Goal: Information Seeking & Learning: Learn about a topic

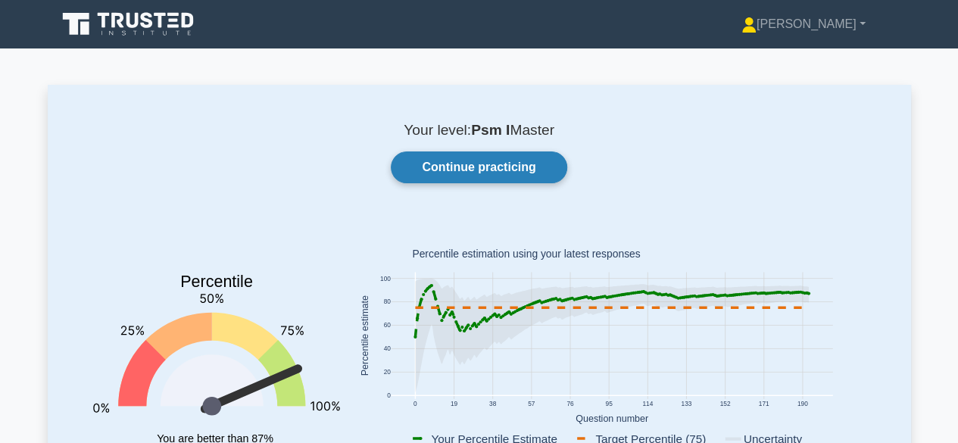
click at [465, 168] on link "Continue practicing" at bounding box center [479, 167] width 176 height 32
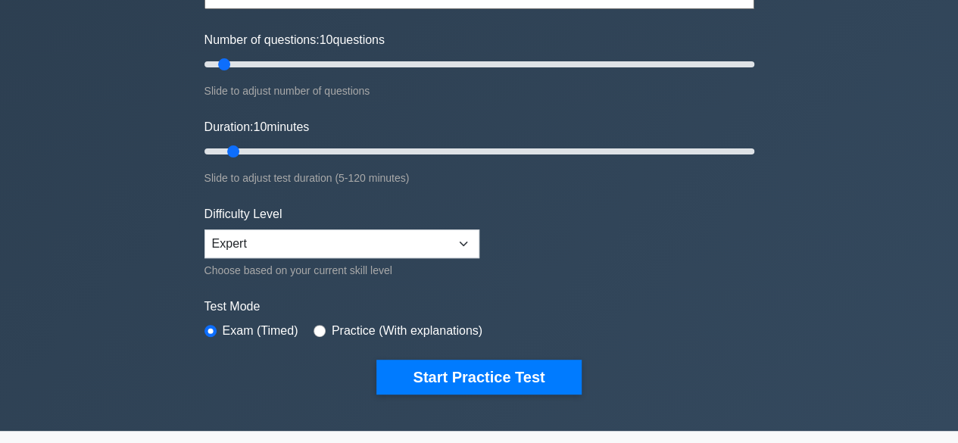
scroll to position [227, 0]
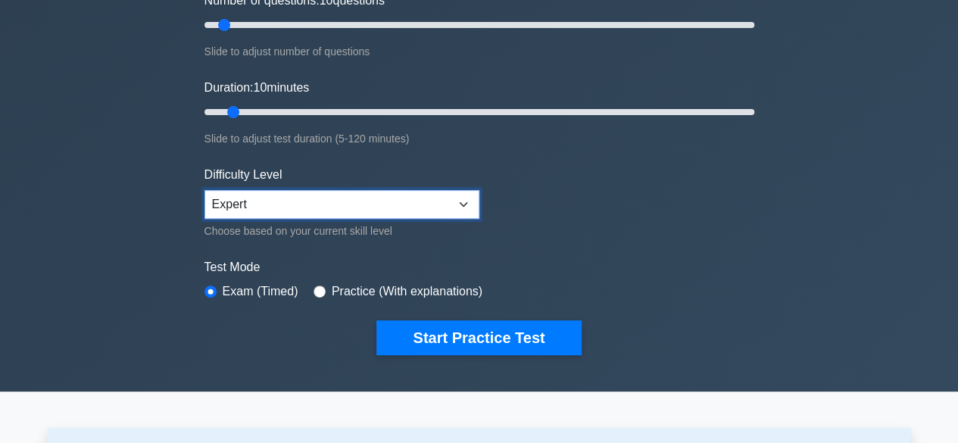
click at [439, 202] on select "Beginner Intermediate Expert" at bounding box center [341, 204] width 275 height 29
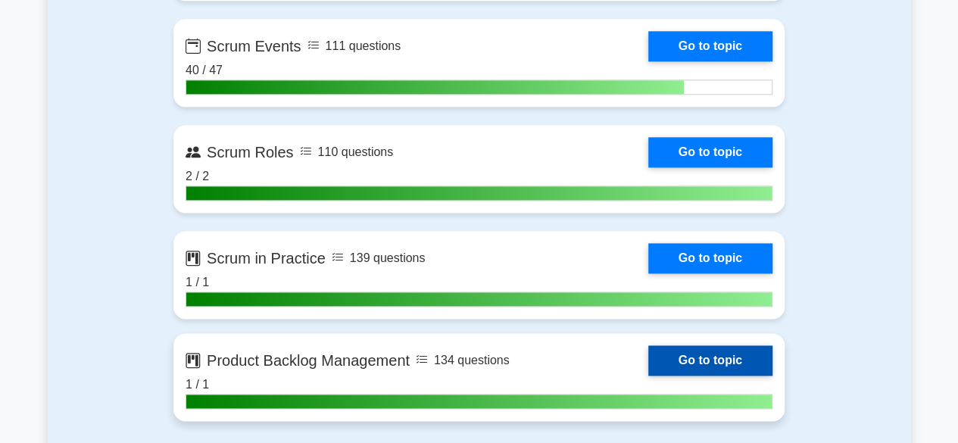
scroll to position [1135, 0]
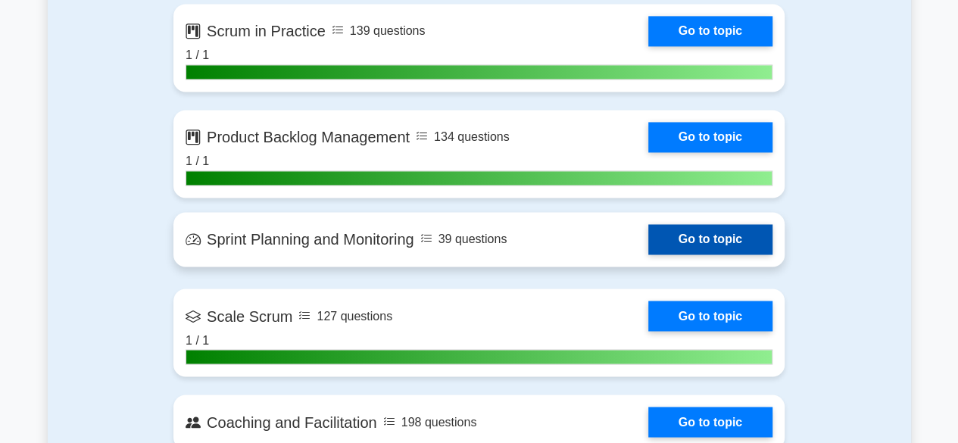
click at [648, 238] on link "Go to topic" at bounding box center [710, 239] width 124 height 30
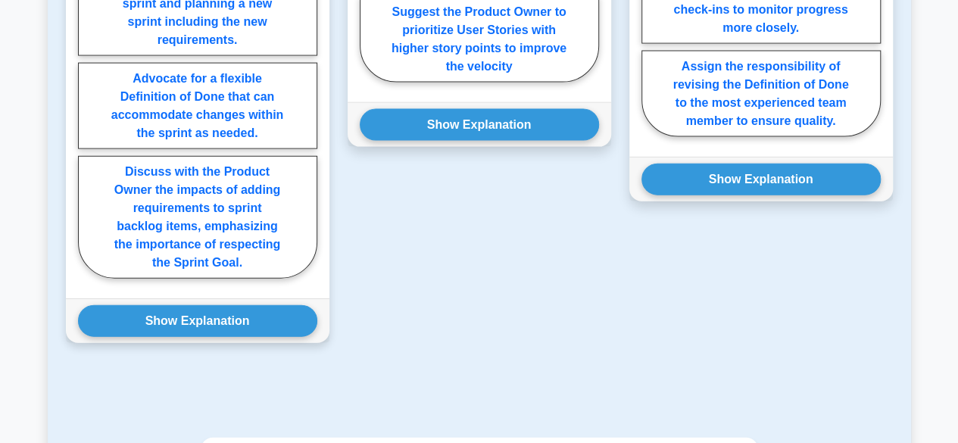
scroll to position [1645, 0]
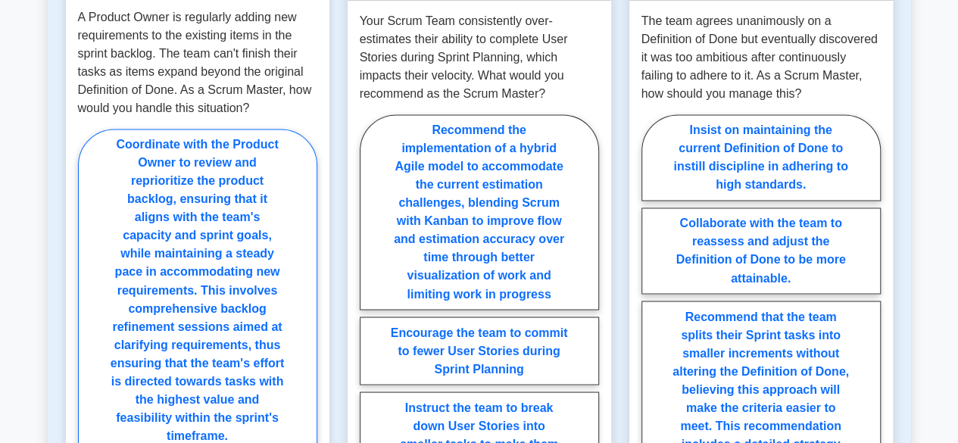
click at [276, 142] on label "Coordinate with the Product Owner to review and reprioritize the product backlo…" at bounding box center [197, 290] width 239 height 322
radio input "true"
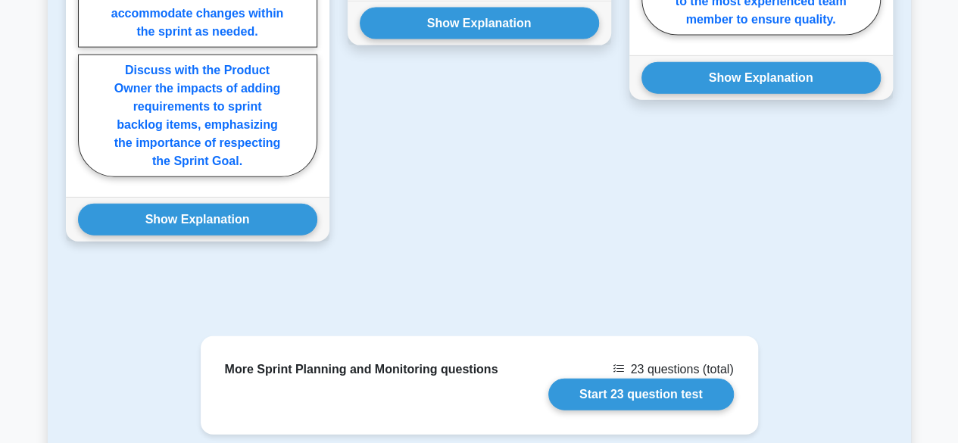
scroll to position [1747, 0]
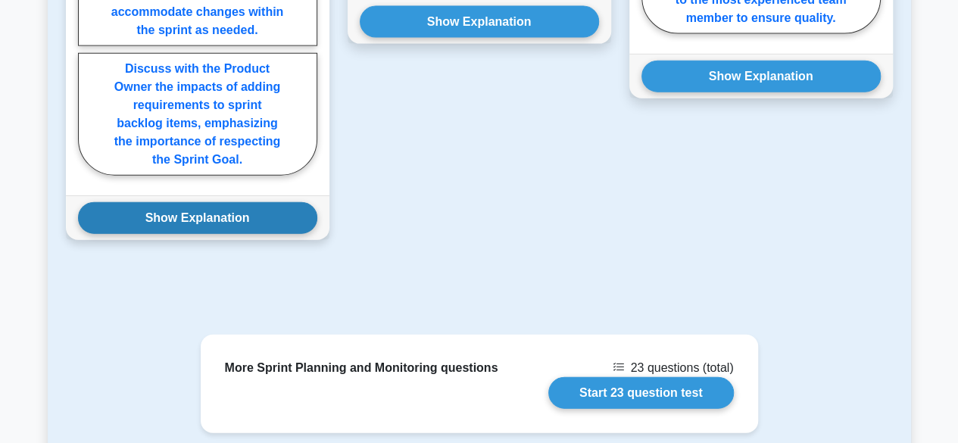
click at [221, 222] on button "Show Explanation" at bounding box center [197, 218] width 239 height 32
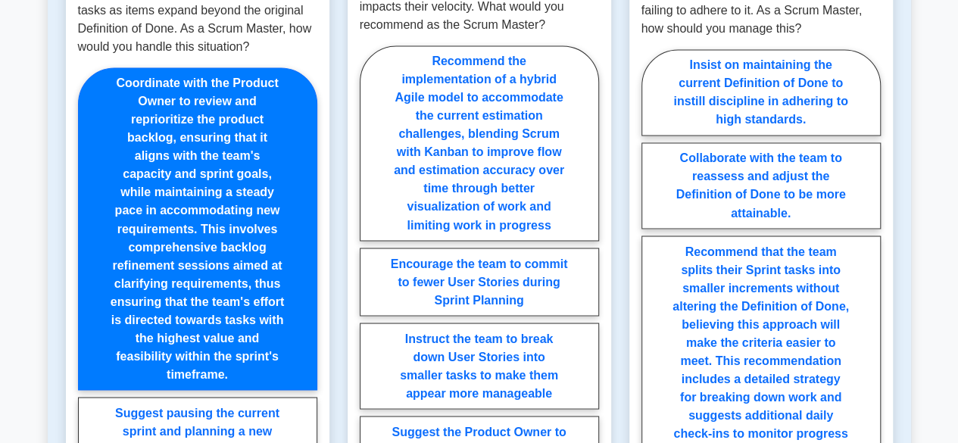
scroll to position [1220, 0]
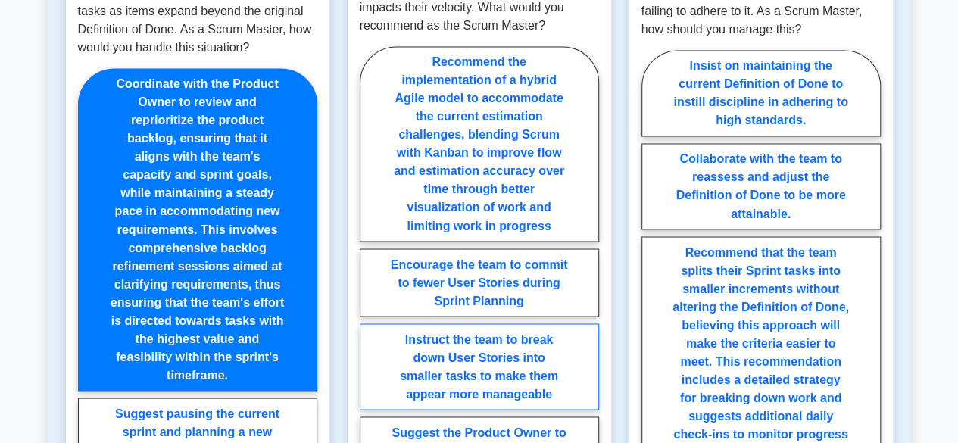
click at [492, 396] on label "Instruct the team to break down User Stories into smaller tasks to make them ap…" at bounding box center [479, 366] width 239 height 86
click at [369, 284] on input "Instruct the team to break down User Stories into smaller tasks to make them ap…" at bounding box center [365, 279] width 10 height 10
radio input "true"
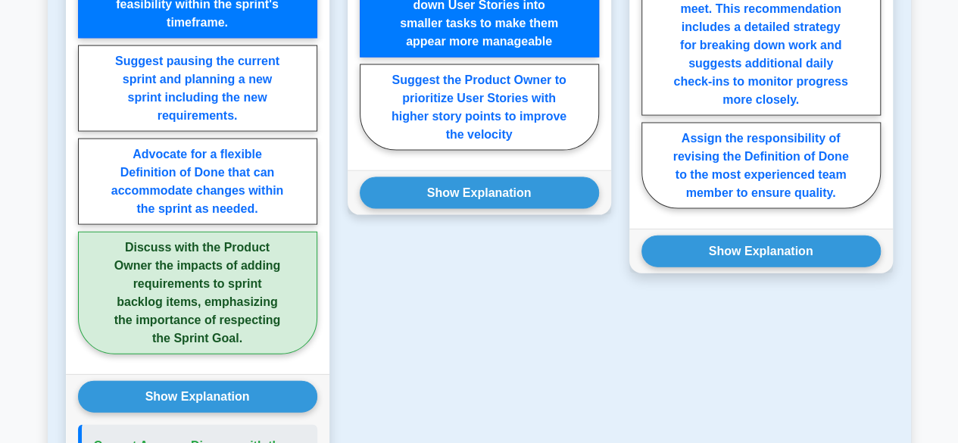
scroll to position [1573, 0]
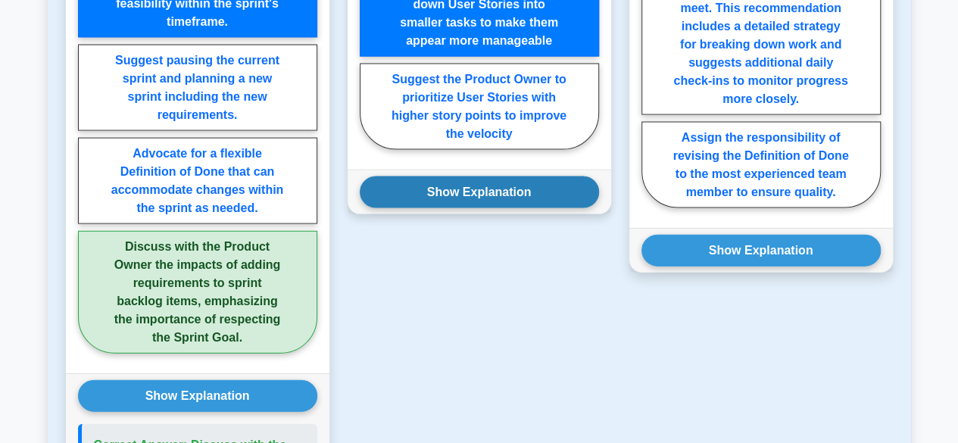
click at [531, 179] on button "Show Explanation" at bounding box center [479, 192] width 239 height 32
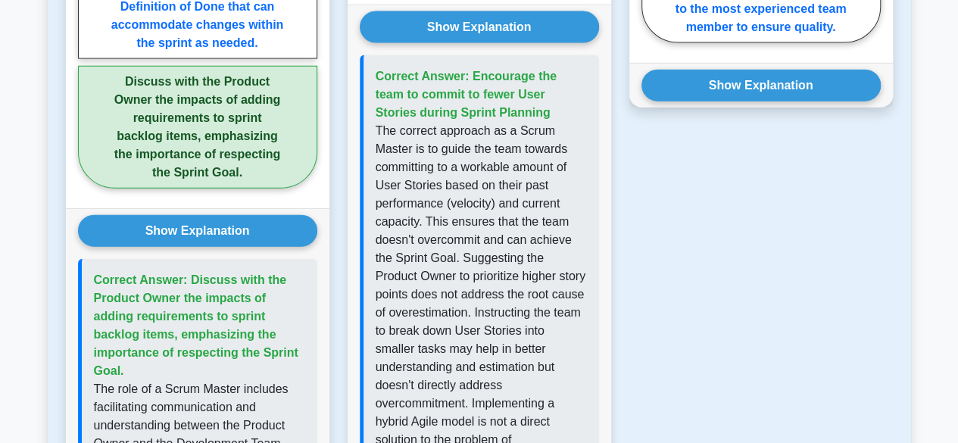
scroll to position [1786, 0]
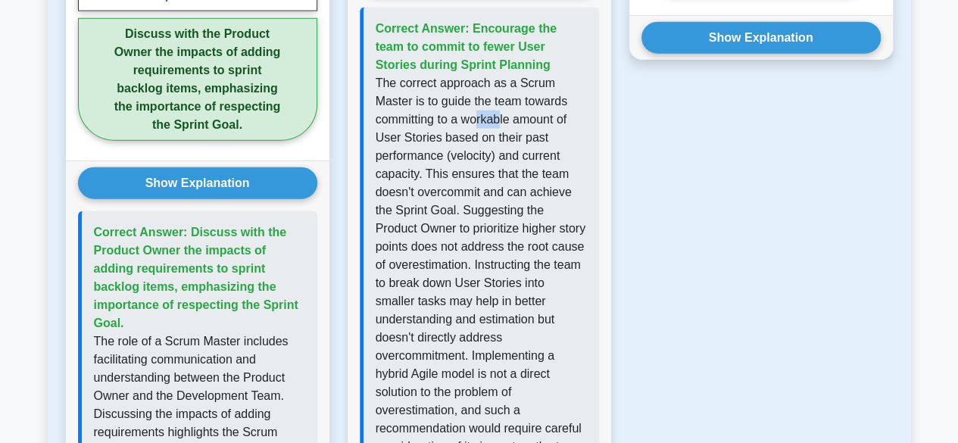
drag, startPoint x: 481, startPoint y: 115, endPoint x: 528, endPoint y: 114, distance: 47.0
click at [509, 114] on p "The correct approach as a Scrum Master is to guide the team towards committing …" at bounding box center [480, 292] width 211 height 436
drag, startPoint x: 524, startPoint y: 135, endPoint x: 560, endPoint y: 138, distance: 36.5
click at [560, 138] on p "The correct approach as a Scrum Master is to guide the team towards committing …" at bounding box center [480, 292] width 211 height 436
click at [574, 149] on p "The correct approach as a Scrum Master is to guide the team towards committing …" at bounding box center [480, 292] width 211 height 436
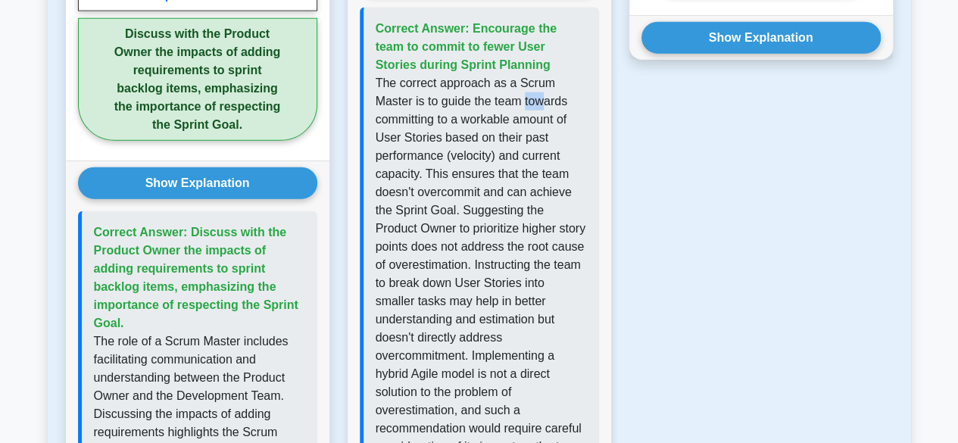
drag, startPoint x: 536, startPoint y: 92, endPoint x: 554, endPoint y: 92, distance: 18.2
click at [554, 92] on p "The correct approach as a Scrum Master is to guide the team towards committing …" at bounding box center [480, 292] width 211 height 436
drag, startPoint x: 405, startPoint y: 119, endPoint x: 456, endPoint y: 115, distance: 50.9
click at [447, 117] on p "The correct approach as a Scrum Master is to guide the team towards committing …" at bounding box center [480, 292] width 211 height 436
drag, startPoint x: 487, startPoint y: 110, endPoint x: 512, endPoint y: 110, distance: 25.7
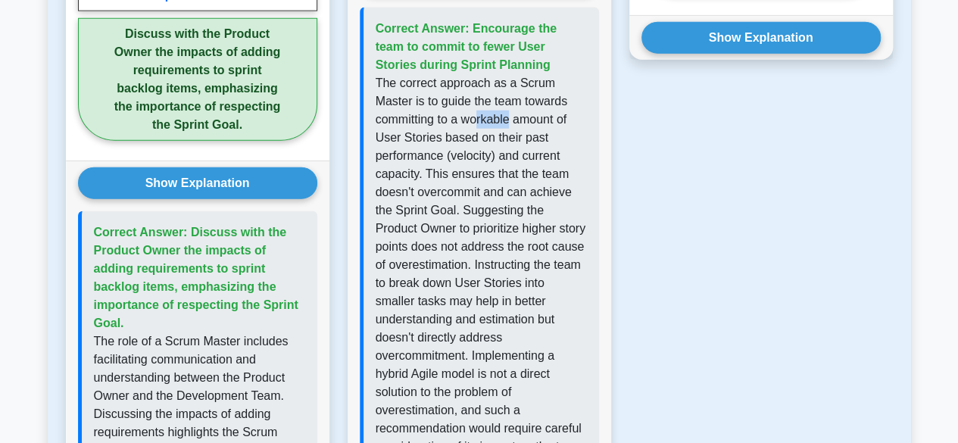
click at [512, 110] on p "The correct approach as a Scrum Master is to guide the team towards committing …" at bounding box center [480, 292] width 211 height 436
drag, startPoint x: 535, startPoint y: 110, endPoint x: 545, endPoint y: 110, distance: 9.8
click at [543, 110] on p "The correct approach as a Scrum Master is to guide the team towards committing …" at bounding box center [480, 292] width 211 height 436
drag, startPoint x: 409, startPoint y: 145, endPoint x: 492, endPoint y: 140, distance: 83.4
click at [486, 141] on p "The correct approach as a Scrum Master is to guide the team towards committing …" at bounding box center [480, 292] width 211 height 436
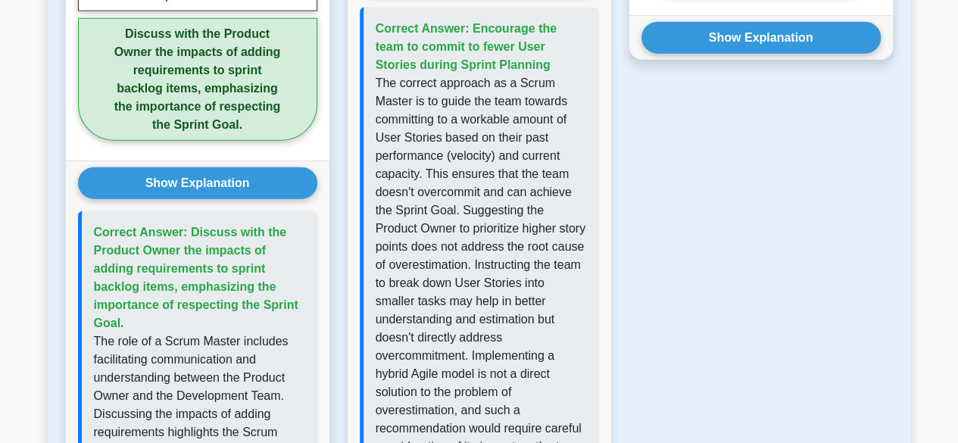
click at [498, 163] on p "The correct approach as a Scrum Master is to guide the team towards committing …" at bounding box center [480, 292] width 211 height 436
drag, startPoint x: 401, startPoint y: 175, endPoint x: 441, endPoint y: 173, distance: 39.4
click at [434, 175] on p "The correct approach as a Scrum Master is to guide the team towards committing …" at bounding box center [480, 292] width 211 height 436
drag, startPoint x: 441, startPoint y: 173, endPoint x: 483, endPoint y: 167, distance: 42.8
click at [481, 168] on p "The correct approach as a Scrum Master is to guide the team towards committing …" at bounding box center [480, 292] width 211 height 436
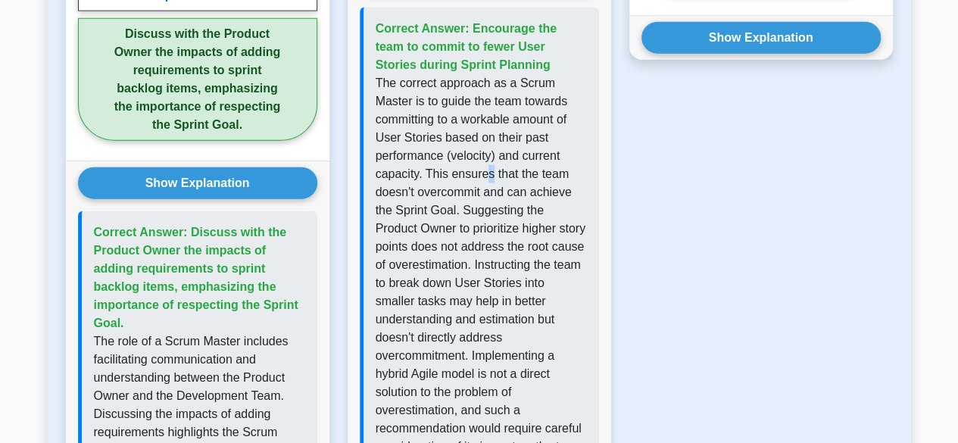
drag, startPoint x: 486, startPoint y: 167, endPoint x: 525, endPoint y: 166, distance: 38.6
click at [512, 167] on p "The correct approach as a Scrum Master is to guide the team towards committing …" at bounding box center [480, 292] width 211 height 436
drag, startPoint x: 560, startPoint y: 167, endPoint x: 488, endPoint y: 169, distance: 71.9
click at [564, 169] on p "The correct approach as a Scrum Master is to guide the team towards committing …" at bounding box center [480, 292] width 211 height 436
drag, startPoint x: 407, startPoint y: 188, endPoint x: 431, endPoint y: 186, distance: 24.3
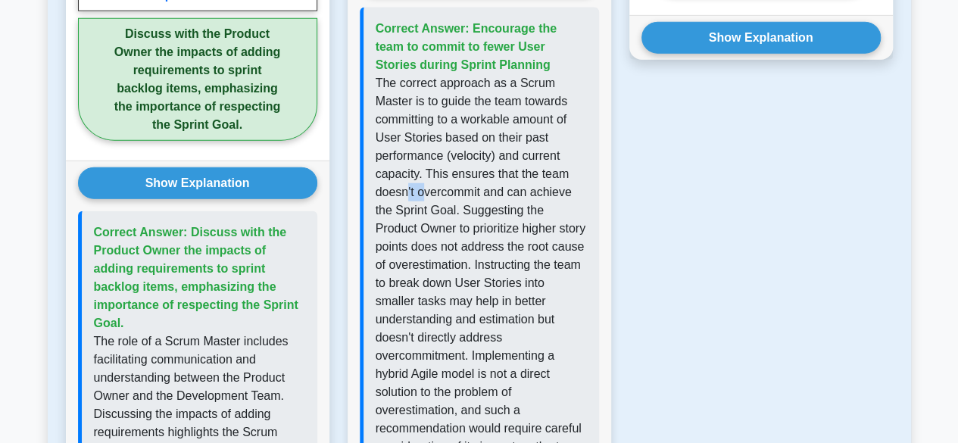
click at [428, 188] on p "The correct approach as a Scrum Master is to guide the team towards committing …" at bounding box center [480, 292] width 211 height 436
drag, startPoint x: 469, startPoint y: 184, endPoint x: 491, endPoint y: 182, distance: 22.1
click at [490, 182] on p "The correct approach as a Scrum Master is to guide the team towards committing …" at bounding box center [480, 292] width 211 height 436
drag, startPoint x: 534, startPoint y: 186, endPoint x: 556, endPoint y: 187, distance: 22.0
click at [537, 186] on p "The correct approach as a Scrum Master is to guide the team towards committing …" at bounding box center [480, 292] width 211 height 436
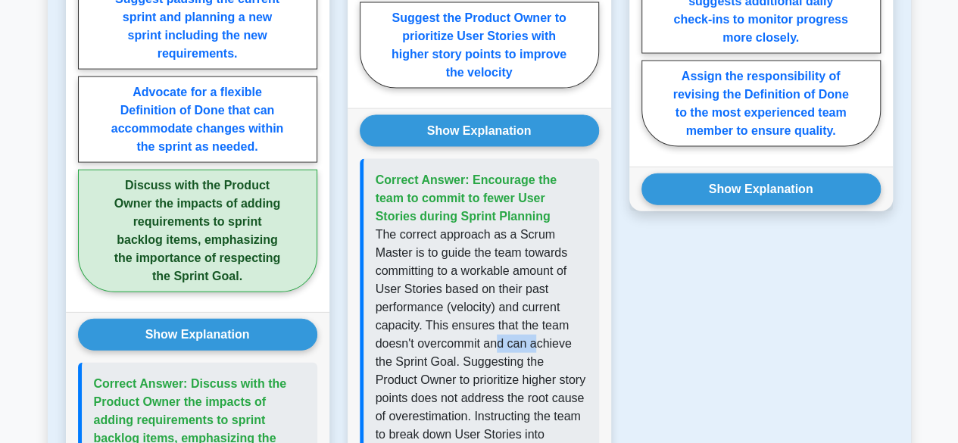
scroll to position [1710, 0]
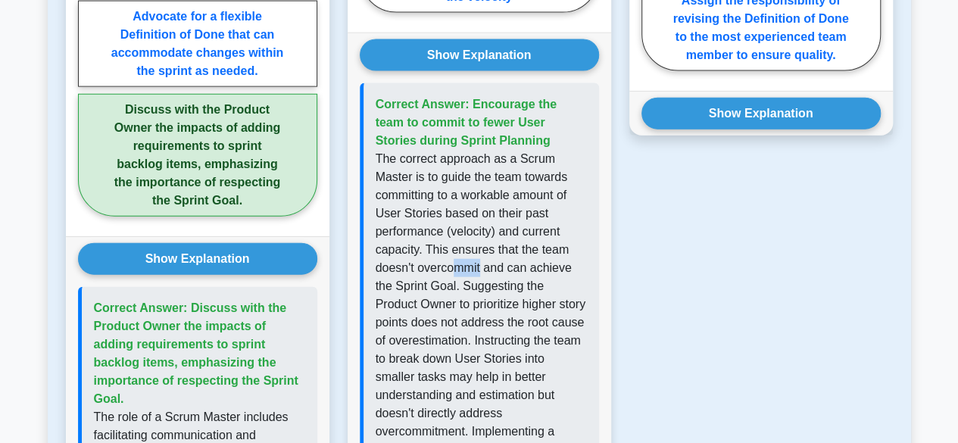
drag, startPoint x: 483, startPoint y: 269, endPoint x: 499, endPoint y: 269, distance: 15.9
click at [490, 269] on p "The correct approach as a Scrum Master is to guide the team towards committing …" at bounding box center [480, 368] width 211 height 436
drag, startPoint x: 550, startPoint y: 269, endPoint x: 566, endPoint y: 269, distance: 15.9
click at [566, 269] on p "The correct approach as a Scrum Master is to guide the team towards committing …" at bounding box center [480, 368] width 211 height 436
click at [551, 291] on p "The correct approach as a Scrum Master is to guide the team towards committing …" at bounding box center [480, 368] width 211 height 436
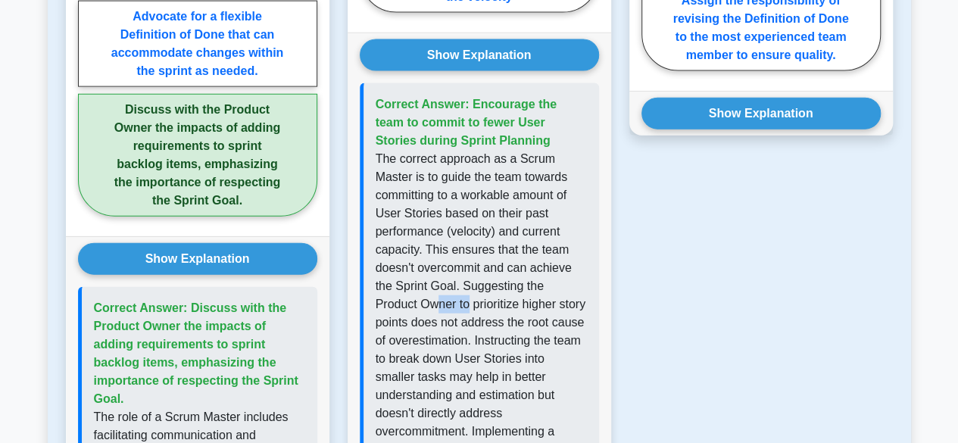
drag, startPoint x: 438, startPoint y: 310, endPoint x: 478, endPoint y: 305, distance: 40.4
click at [478, 305] on p "The correct approach as a Scrum Master is to guide the team towards committing …" at bounding box center [480, 368] width 211 height 436
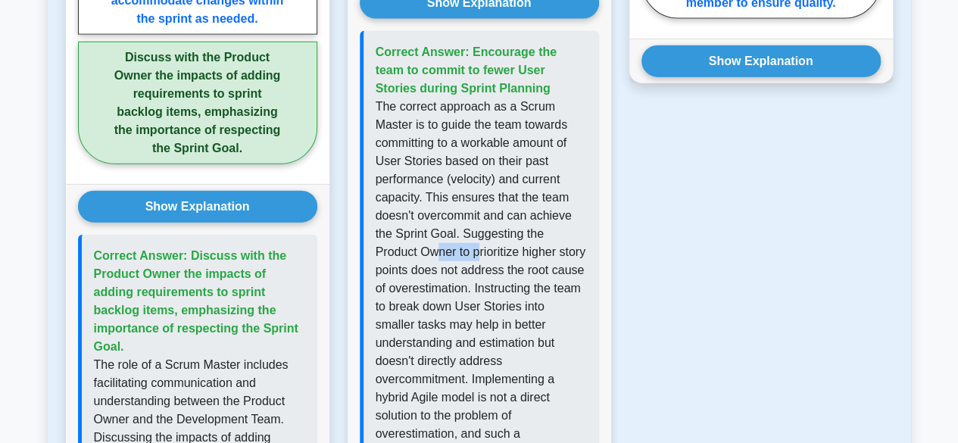
scroll to position [1786, 0]
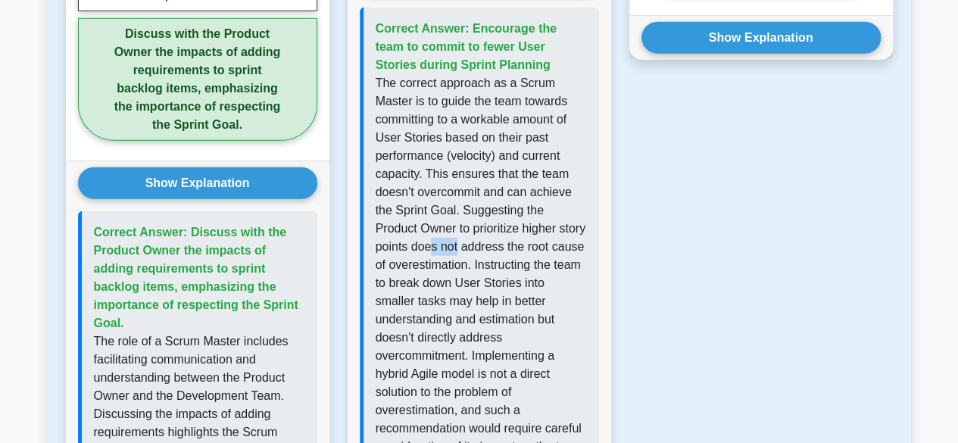
drag, startPoint x: 484, startPoint y: 241, endPoint x: 495, endPoint y: 240, distance: 11.4
click at [495, 240] on p "The correct approach as a Scrum Master is to guide the team towards committing …" at bounding box center [480, 292] width 211 height 436
drag, startPoint x: 521, startPoint y: 238, endPoint x: 540, endPoint y: 238, distance: 18.9
click at [539, 238] on p "The correct approach as a Scrum Master is to guide the team towards committing …" at bounding box center [480, 292] width 211 height 436
drag, startPoint x: 584, startPoint y: 244, endPoint x: 492, endPoint y: 260, distance: 93.6
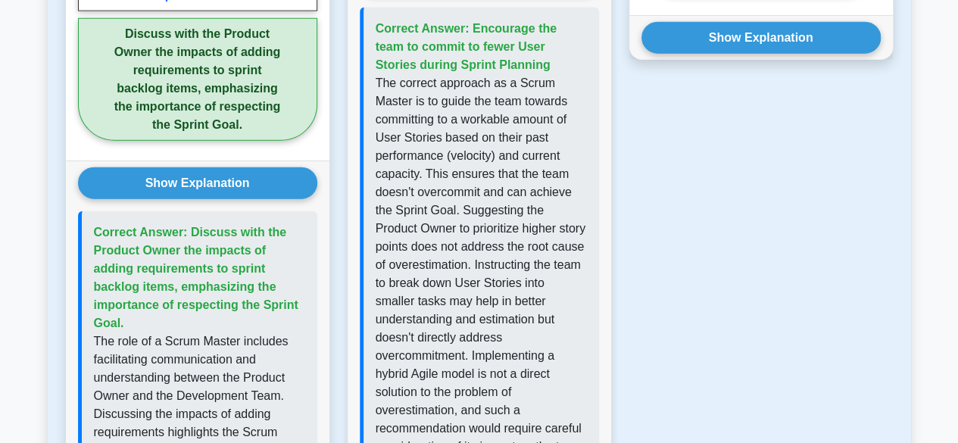
click at [577, 248] on p "The correct approach as a Scrum Master is to guide the team towards committing …" at bounding box center [480, 292] width 211 height 436
drag, startPoint x: 459, startPoint y: 266, endPoint x: 506, endPoint y: 261, distance: 47.9
click at [493, 262] on p "The correct approach as a Scrum Master is to guide the team towards committing …" at bounding box center [480, 292] width 211 height 436
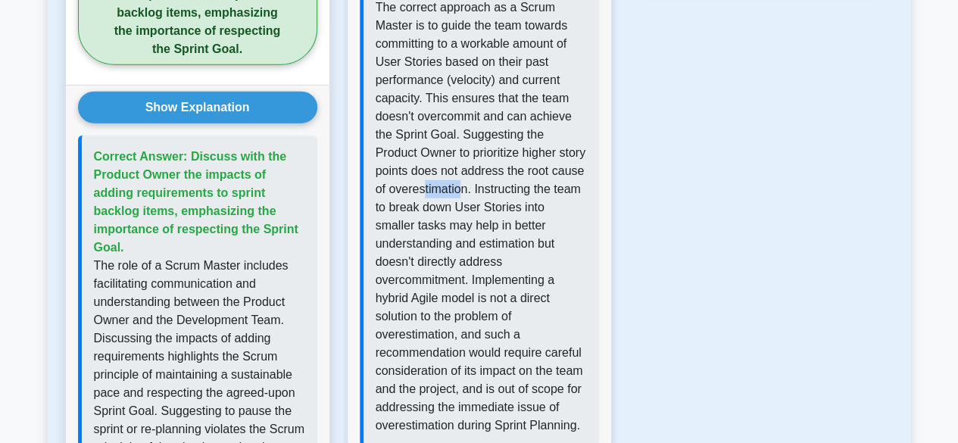
scroll to position [1937, 0]
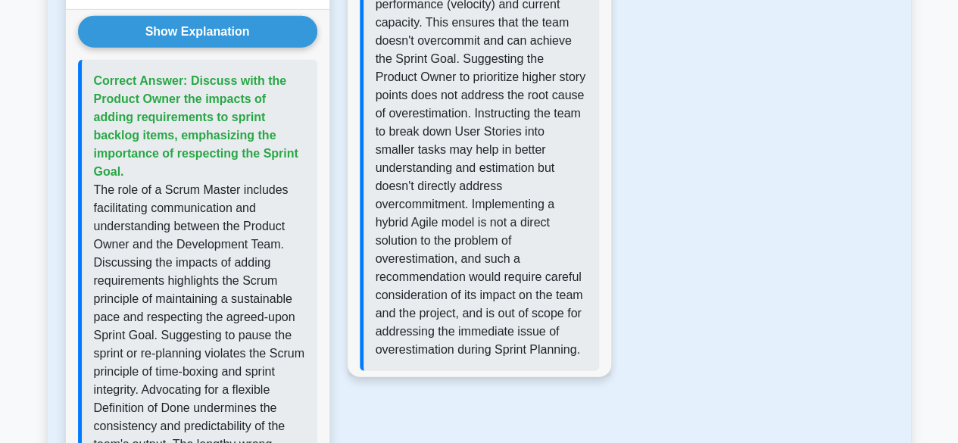
click at [466, 151] on p "The correct approach as a Scrum Master is to guide the team towards committing …" at bounding box center [480, 141] width 211 height 436
drag, startPoint x: 397, startPoint y: 158, endPoint x: 436, endPoint y: 160, distance: 39.4
click at [422, 160] on p "The correct approach as a Scrum Master is to guide the team towards committing …" at bounding box center [480, 141] width 211 height 436
drag, startPoint x: 506, startPoint y: 160, endPoint x: 522, endPoint y: 161, distance: 16.7
click at [522, 161] on p "The correct approach as a Scrum Master is to guide the team towards committing …" at bounding box center [480, 141] width 211 height 436
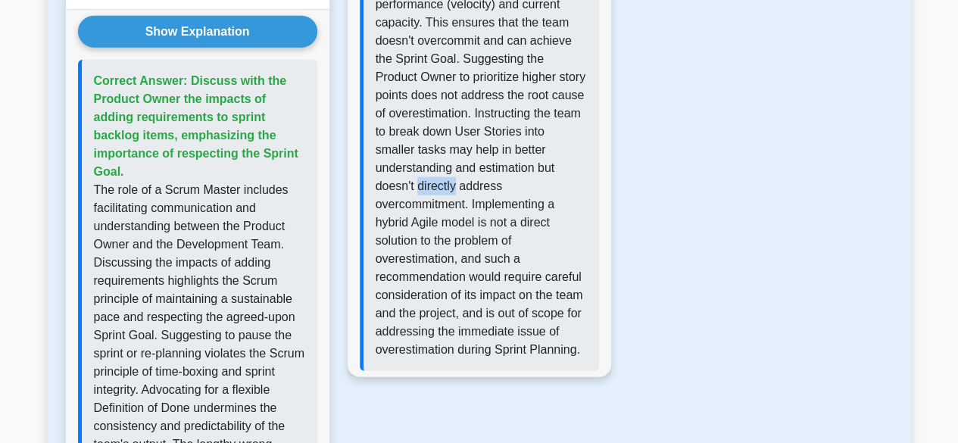
drag, startPoint x: 429, startPoint y: 186, endPoint x: 456, endPoint y: 183, distance: 27.4
click at [455, 184] on p "The correct approach as a Scrum Master is to guide the team towards committing …" at bounding box center [480, 141] width 211 height 436
click at [492, 182] on p "The correct approach as a Scrum Master is to guide the team towards committing …" at bounding box center [480, 141] width 211 height 436
drag, startPoint x: 407, startPoint y: 199, endPoint x: 456, endPoint y: 199, distance: 48.4
click at [453, 200] on p "The correct approach as a Scrum Master is to guide the team towards committing …" at bounding box center [480, 141] width 211 height 436
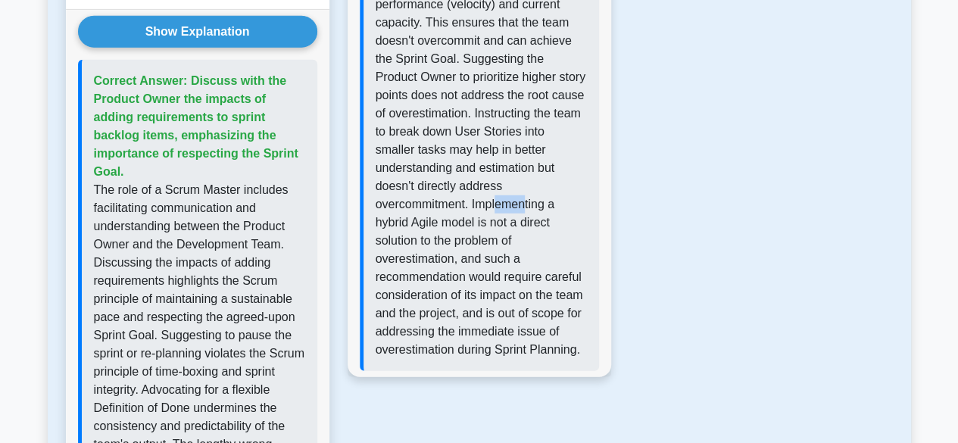
drag, startPoint x: 521, startPoint y: 201, endPoint x: 531, endPoint y: 202, distance: 10.7
click at [525, 201] on p "The correct approach as a Scrum Master is to guide the team towards committing …" at bounding box center [480, 141] width 211 height 436
click at [533, 204] on p "The correct approach as a Scrum Master is to guide the team towards committing …" at bounding box center [480, 141] width 211 height 436
click at [510, 228] on p "The correct approach as a Scrum Master is to guide the team towards committing …" at bounding box center [480, 141] width 211 height 436
drag, startPoint x: 546, startPoint y: 221, endPoint x: 531, endPoint y: 222, distance: 15.2
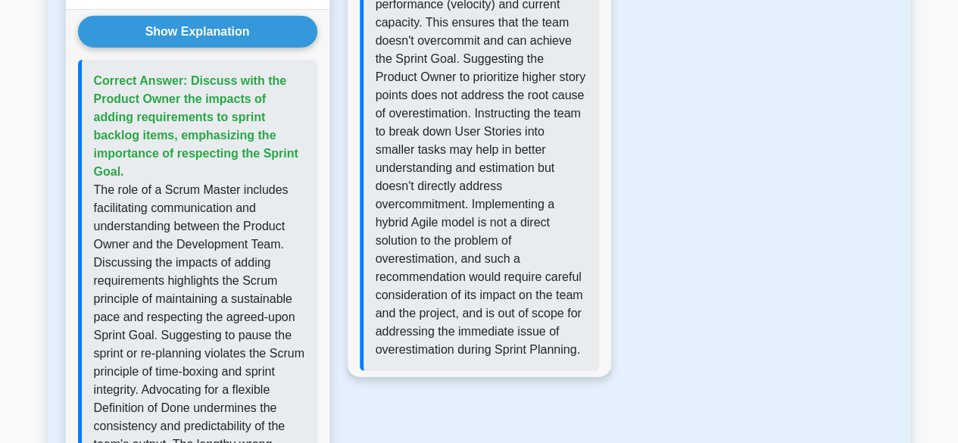
click at [545, 221] on p "The correct approach as a Scrum Master is to guide the team towards committing …" at bounding box center [480, 141] width 211 height 436
drag, startPoint x: 423, startPoint y: 220, endPoint x: 525, endPoint y: 213, distance: 102.5
click at [519, 213] on p "The correct approach as a Scrum Master is to guide the team towards committing …" at bounding box center [480, 141] width 211 height 436
click at [559, 213] on p "The correct approach as a Scrum Master is to guide the team towards committing …" at bounding box center [480, 141] width 211 height 436
click at [512, 237] on p "The correct approach as a Scrum Master is to guide the team towards committing …" at bounding box center [480, 141] width 211 height 436
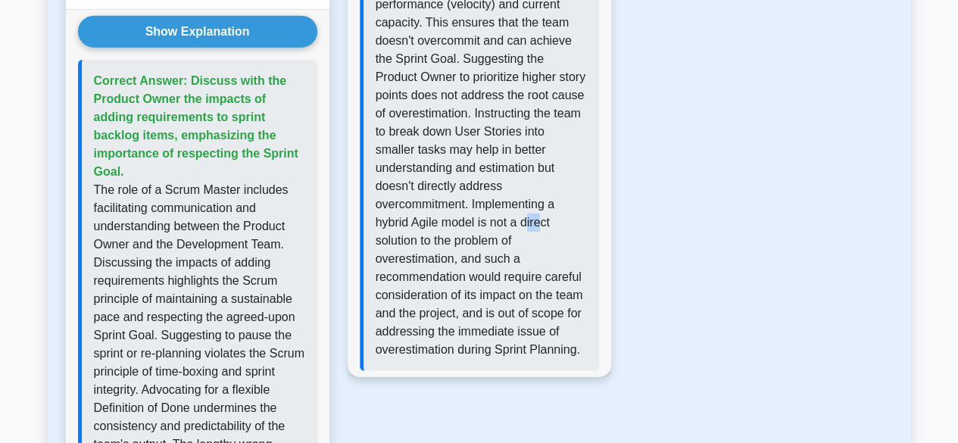
drag, startPoint x: 530, startPoint y: 216, endPoint x: 547, endPoint y: 215, distance: 17.4
click at [547, 216] on p "The correct approach as a Scrum Master is to guide the team towards committing …" at bounding box center [480, 141] width 211 height 436
click at [481, 249] on p "The correct approach as a Scrum Master is to guide the team towards committing …" at bounding box center [480, 141] width 211 height 436
drag, startPoint x: 519, startPoint y: 255, endPoint x: 529, endPoint y: 257, distance: 10.7
click at [528, 257] on p "The correct approach as a Scrum Master is to guide the team towards committing …" at bounding box center [480, 141] width 211 height 436
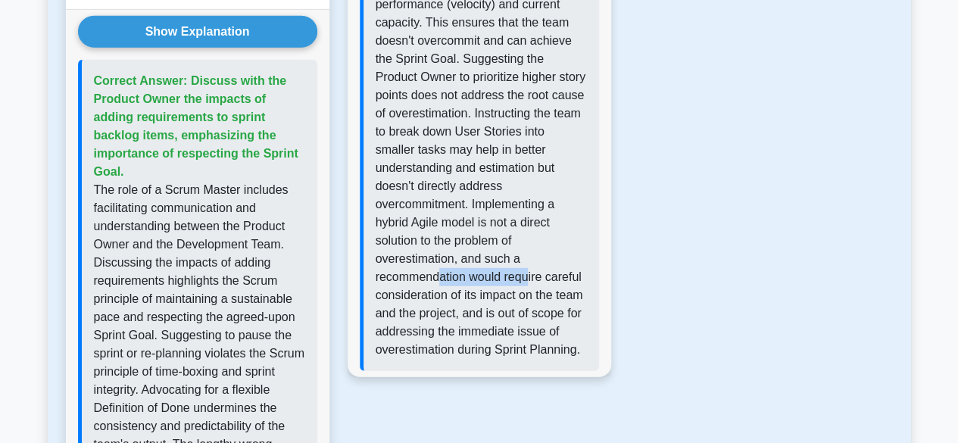
drag, startPoint x: 438, startPoint y: 270, endPoint x: 531, endPoint y: 270, distance: 93.1
click at [531, 270] on p "The correct approach as a Scrum Master is to guide the team towards committing …" at bounding box center [480, 141] width 211 height 436
drag, startPoint x: 565, startPoint y: 276, endPoint x: 492, endPoint y: 297, distance: 75.7
click at [492, 297] on p "The correct approach as a Scrum Master is to guide the team towards committing …" at bounding box center [480, 141] width 211 height 436
click at [507, 291] on p "The correct approach as a Scrum Master is to guide the team towards committing …" at bounding box center [480, 141] width 211 height 436
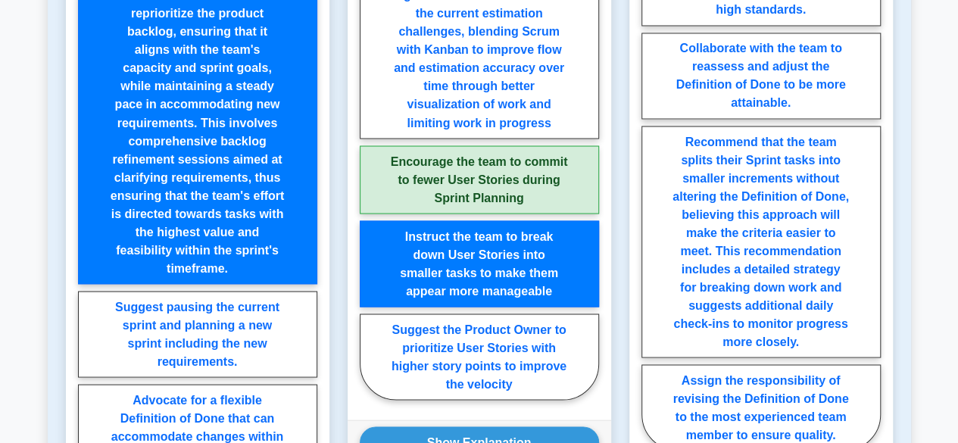
scroll to position [1251, 0]
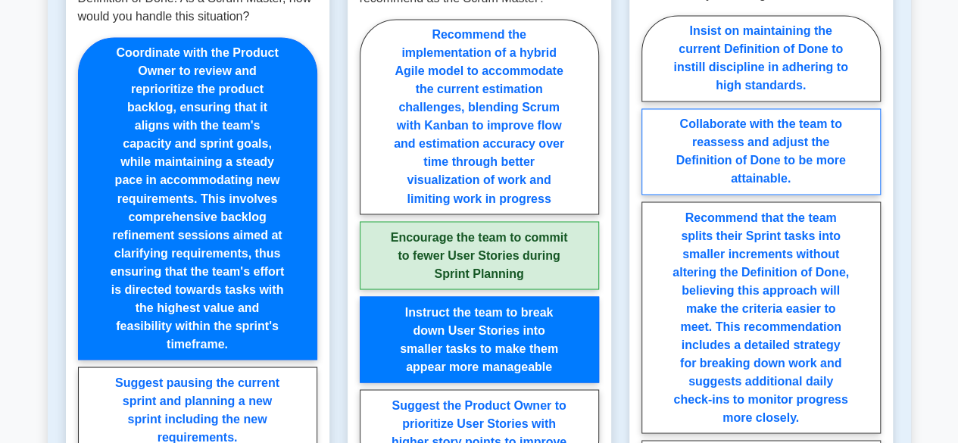
click at [833, 128] on label "Collaborate with the team to reassess and adjust the Definition of Done to be m…" at bounding box center [760, 151] width 239 height 86
click at [651, 270] on input "Collaborate with the team to reassess and adjust the Definition of Done to be m…" at bounding box center [646, 275] width 10 height 10
radio input "true"
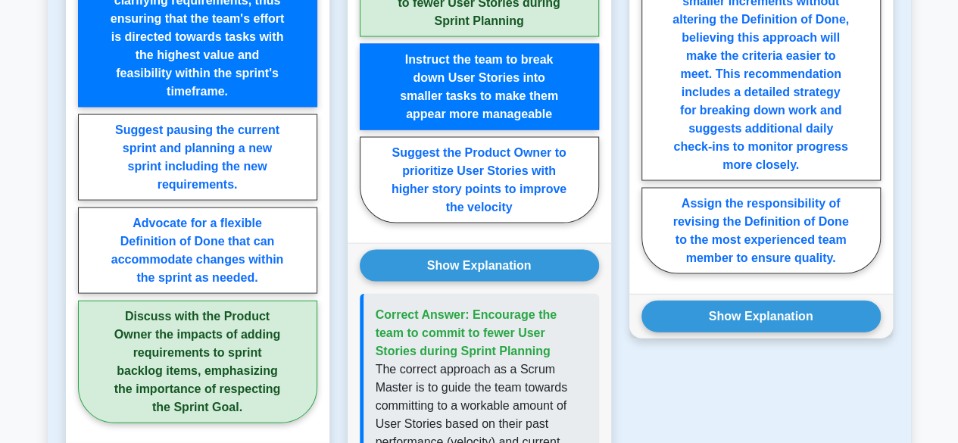
scroll to position [1554, 0]
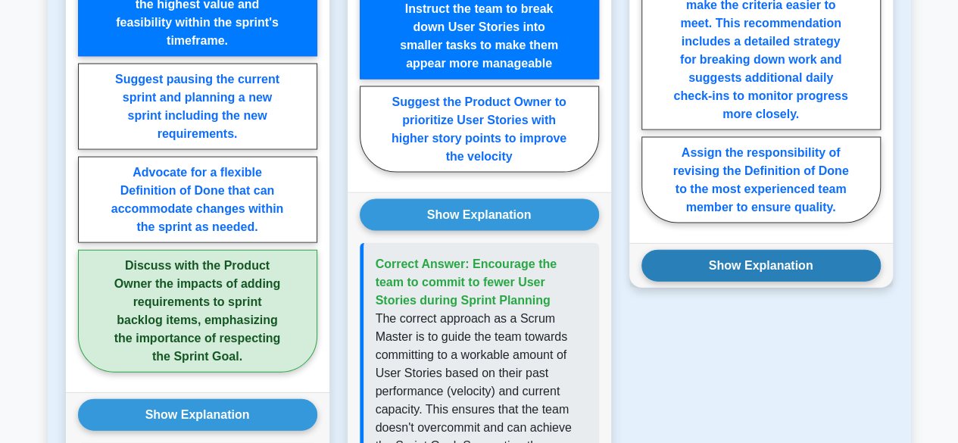
click at [786, 261] on button "Show Explanation" at bounding box center [760, 266] width 239 height 32
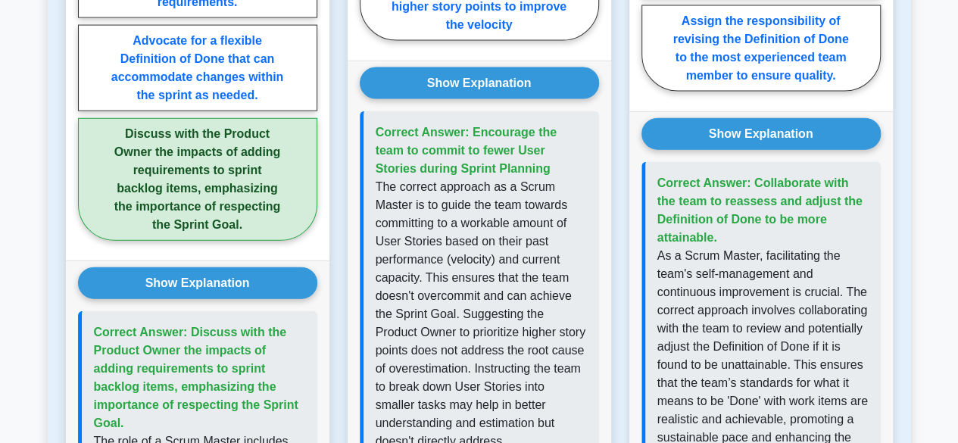
scroll to position [1781, 0]
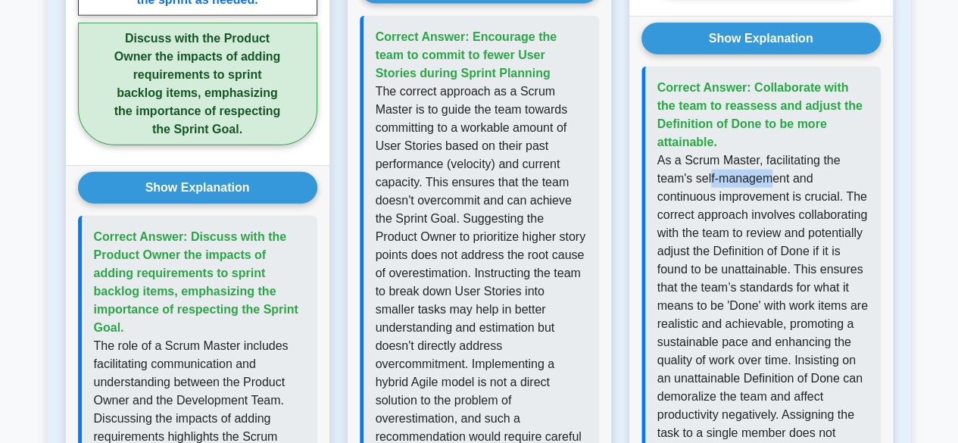
drag, startPoint x: 708, startPoint y: 178, endPoint x: 775, endPoint y: 172, distance: 67.6
click at [775, 172] on p "As a Scrum Master, facilitating the team's self-management and continuous impro…" at bounding box center [762, 369] width 211 height 436
click at [802, 172] on p "As a Scrum Master, facilitating the team's self-management and continuous impro…" at bounding box center [762, 369] width 211 height 436
drag, startPoint x: 721, startPoint y: 201, endPoint x: 829, endPoint y: 195, distance: 108.4
click at [825, 196] on p "As a Scrum Master, facilitating the team's self-management and continuous impro…" at bounding box center [762, 369] width 211 height 436
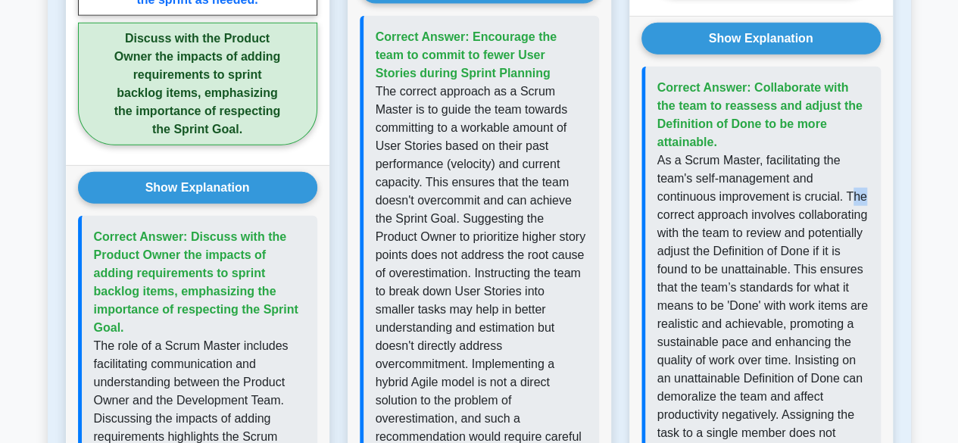
drag, startPoint x: 855, startPoint y: 193, endPoint x: 874, endPoint y: 193, distance: 18.9
click at [870, 193] on div "Correct Answer: Collaborate with the team to reassess and adjust the Definition…" at bounding box center [760, 333] width 239 height 533
drag, startPoint x: 713, startPoint y: 208, endPoint x: 787, endPoint y: 208, distance: 74.2
click at [787, 208] on p "As a Scrum Master, facilitating the team's self-management and continuous impro…" at bounding box center [762, 369] width 211 height 436
drag, startPoint x: 830, startPoint y: 207, endPoint x: 882, endPoint y: 209, distance: 51.5
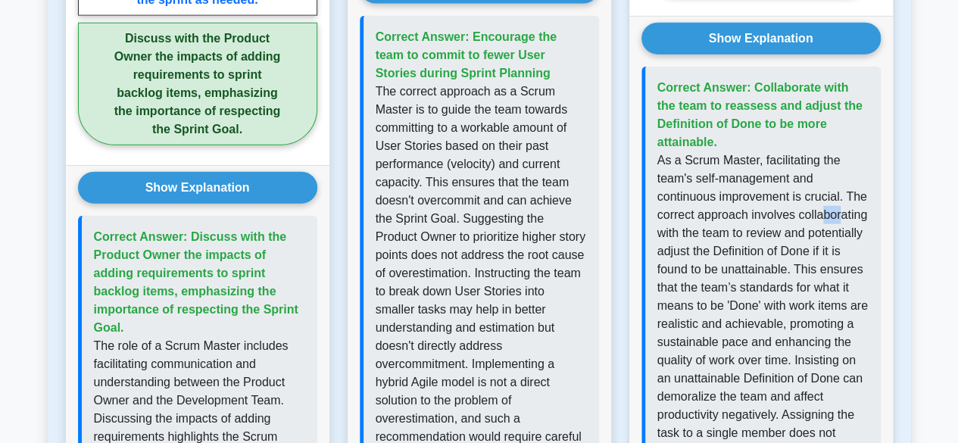
click at [849, 207] on p "As a Scrum Master, facilitating the team's self-management and continuous impro…" at bounding box center [762, 369] width 211 height 436
click at [799, 228] on p "As a Scrum Master, facilitating the team's self-management and continuous impro…" at bounding box center [762, 369] width 211 height 436
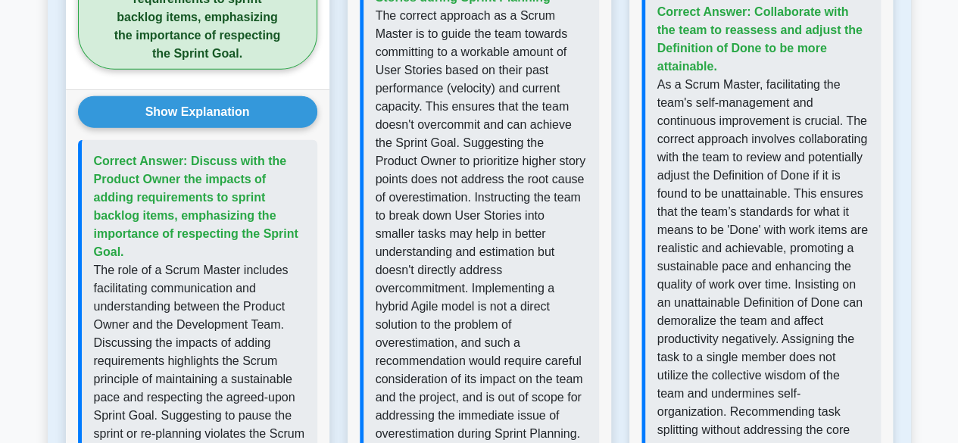
drag, startPoint x: 854, startPoint y: 176, endPoint x: 860, endPoint y: 170, distance: 8.6
click at [860, 170] on p "As a Scrum Master, facilitating the team's self-management and continuous impro…" at bounding box center [762, 294] width 211 height 436
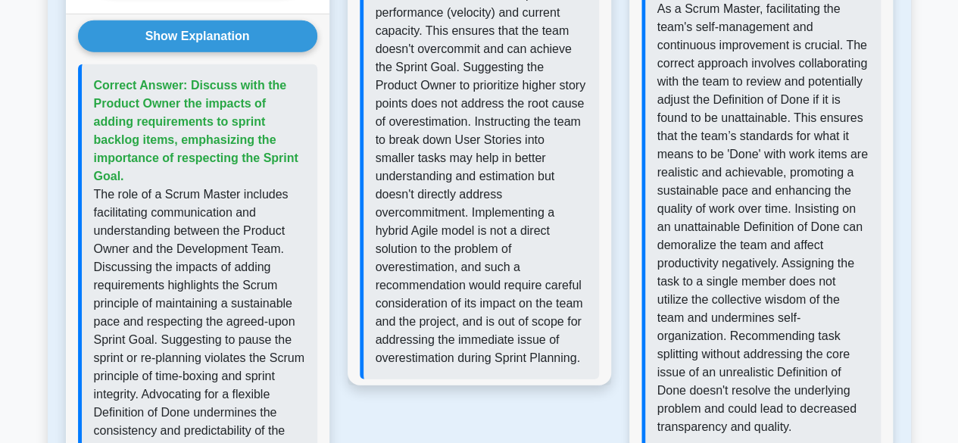
scroll to position [2084, 0]
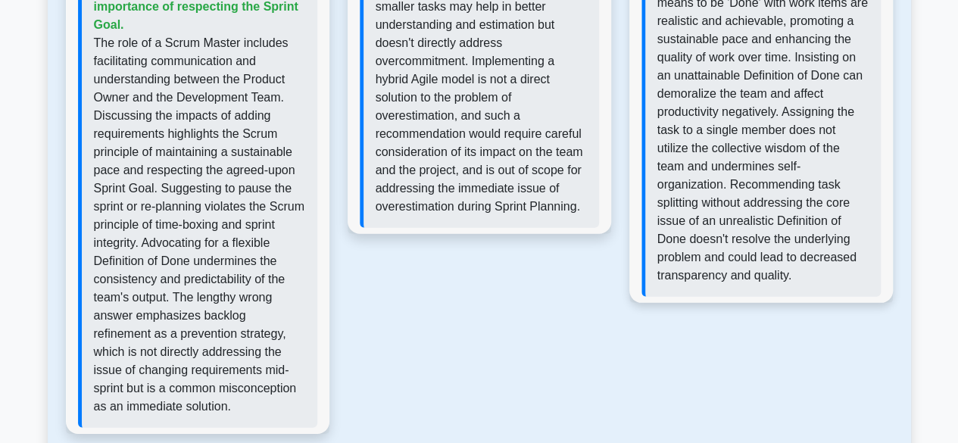
drag, startPoint x: 717, startPoint y: 148, endPoint x: 737, endPoint y: 145, distance: 20.7
click at [724, 147] on p "As a Scrum Master, facilitating the team's self-management and continuous impro…" at bounding box center [762, 67] width 211 height 436
drag, startPoint x: 820, startPoint y: 139, endPoint x: 828, endPoint y: 139, distance: 8.4
click at [824, 139] on p "As a Scrum Master, facilitating the team's self-management and continuous impro…" at bounding box center [762, 67] width 211 height 436
drag, startPoint x: 743, startPoint y: 167, endPoint x: 776, endPoint y: 164, distance: 32.6
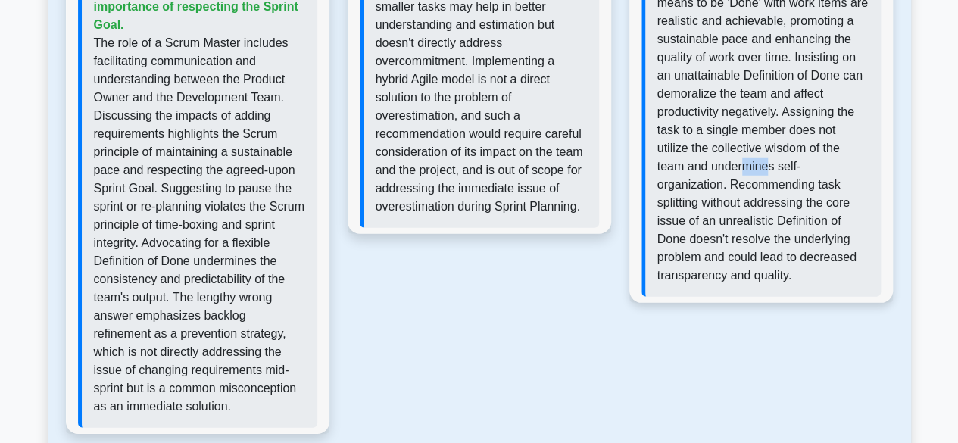
click at [769, 164] on p "As a Scrum Master, facilitating the team's self-management and continuous impro…" at bounding box center [762, 67] width 211 height 436
click at [796, 164] on p "As a Scrum Master, facilitating the team's self-management and continuous impro…" at bounding box center [762, 67] width 211 height 436
drag, startPoint x: 740, startPoint y: 188, endPoint x: 805, endPoint y: 186, distance: 65.1
click at [805, 185] on p "As a Scrum Master, facilitating the team's self-management and continuous impro…" at bounding box center [762, 67] width 211 height 436
drag, startPoint x: 733, startPoint y: 204, endPoint x: 813, endPoint y: 201, distance: 80.3
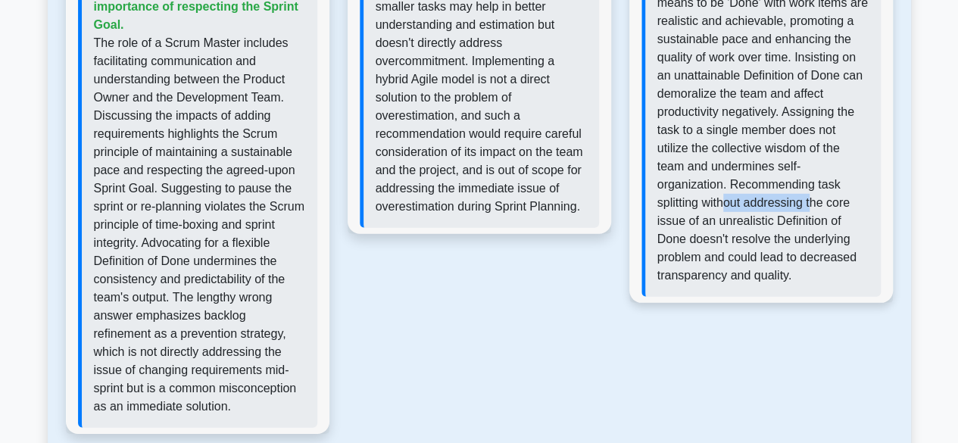
click at [813, 201] on p "As a Scrum Master, facilitating the team's self-management and continuous impro…" at bounding box center [762, 67] width 211 height 436
drag, startPoint x: 718, startPoint y: 223, endPoint x: 786, endPoint y: 222, distance: 67.4
click at [785, 221] on p "As a Scrum Master, facilitating the team's self-management and continuous impro…" at bounding box center [762, 67] width 211 height 436
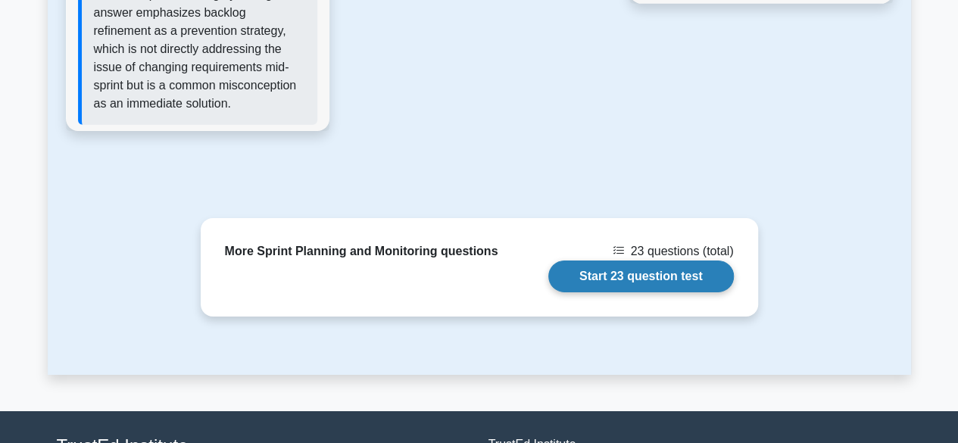
scroll to position [2160, 0]
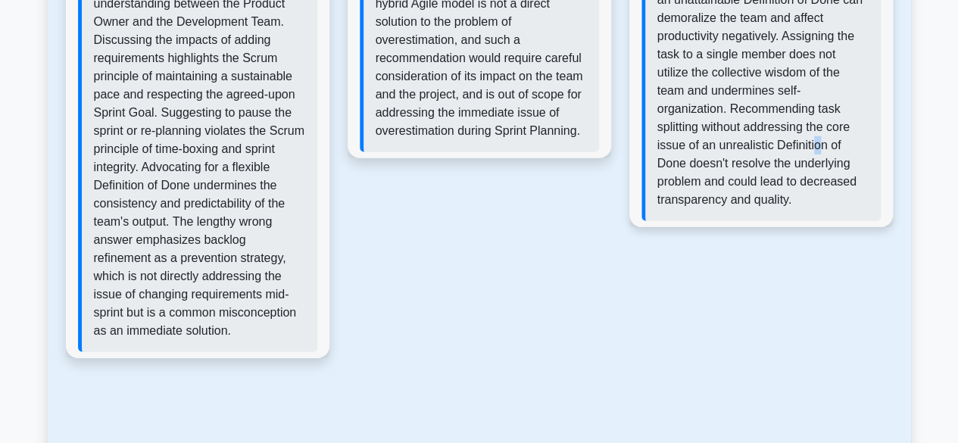
drag, startPoint x: 816, startPoint y: 145, endPoint x: 811, endPoint y: 155, distance: 11.8
drag, startPoint x: 784, startPoint y: 161, endPoint x: 821, endPoint y: 158, distance: 36.5
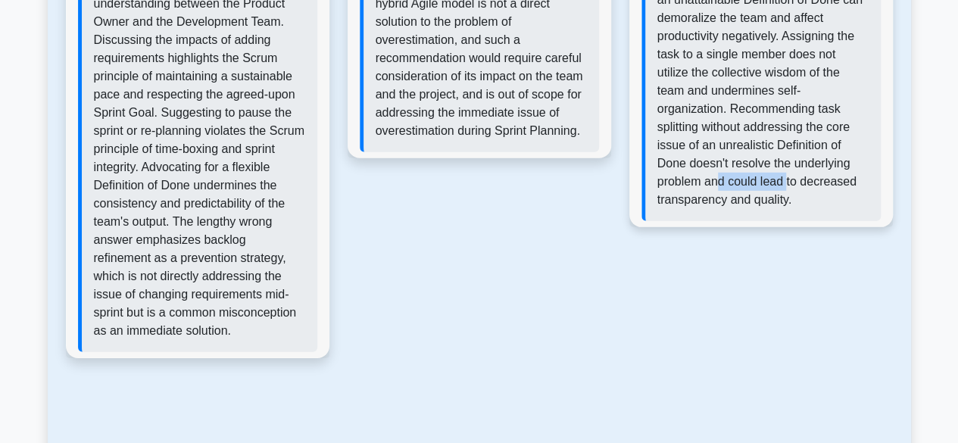
drag, startPoint x: 736, startPoint y: 178, endPoint x: 817, endPoint y: 182, distance: 81.1
drag, startPoint x: 782, startPoint y: 179, endPoint x: 855, endPoint y: 185, distance: 72.9
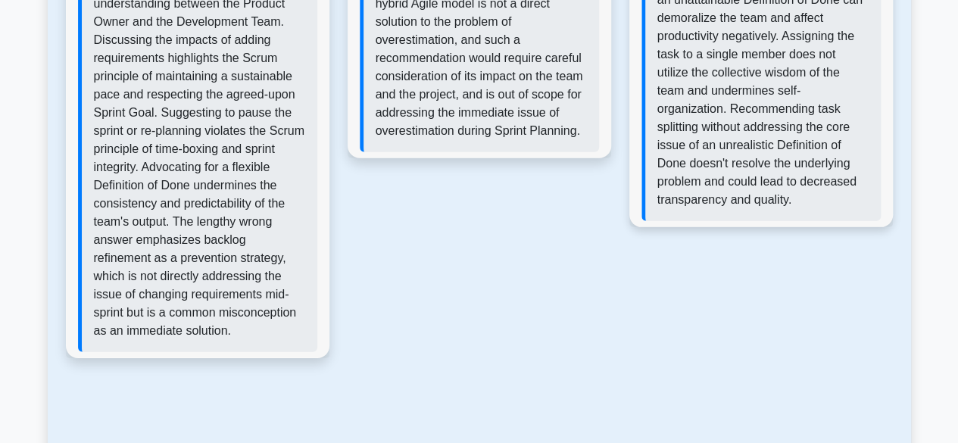
drag, startPoint x: 823, startPoint y: 170, endPoint x: 853, endPoint y: 170, distance: 30.3
drag, startPoint x: 705, startPoint y: 155, endPoint x: 787, endPoint y: 145, distance: 82.4
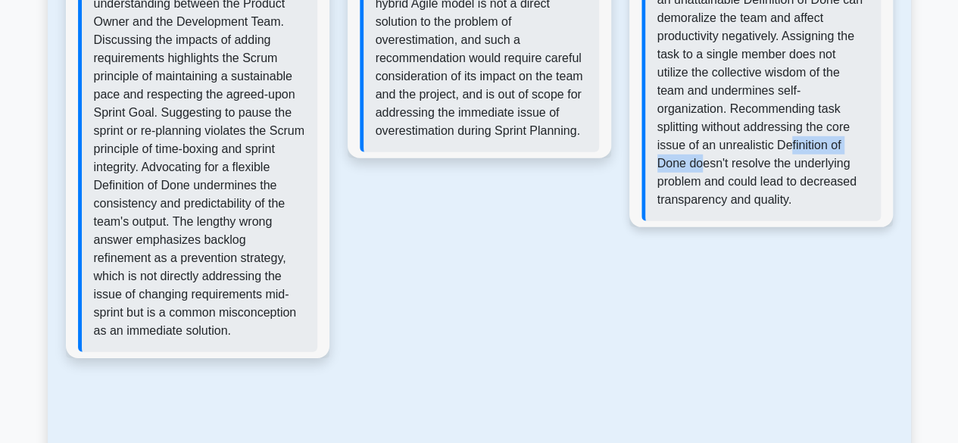
drag, startPoint x: 775, startPoint y: 167, endPoint x: 832, endPoint y: 167, distance: 56.8
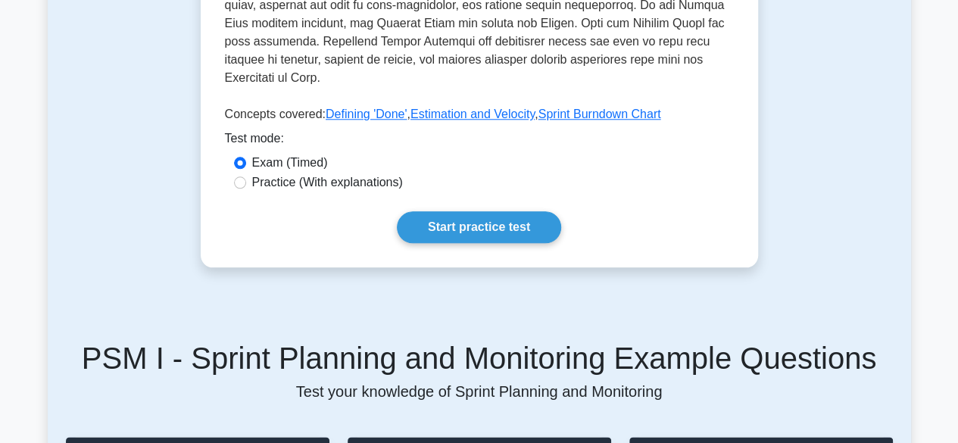
scroll to position [646, 0]
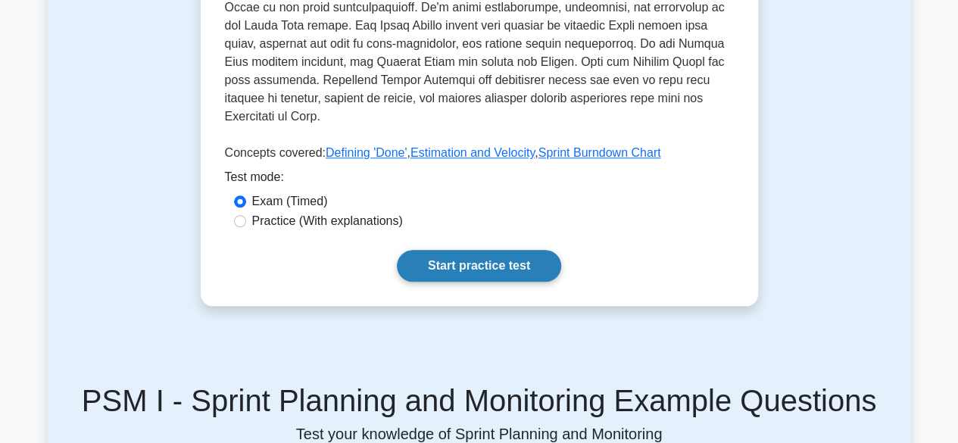
click at [463, 261] on link "Start practice test" at bounding box center [479, 266] width 164 height 32
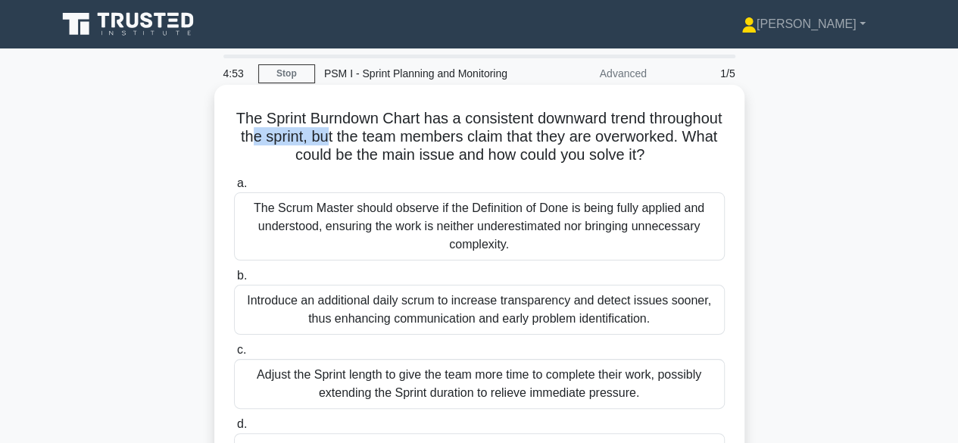
drag, startPoint x: 397, startPoint y: 141, endPoint x: 469, endPoint y: 148, distance: 73.0
click at [454, 146] on h5 "The Sprint Burndown Chart has a consistent downward trend throughout the sprint…" at bounding box center [479, 137] width 494 height 56
drag, startPoint x: 557, startPoint y: 137, endPoint x: 740, endPoint y: 143, distance: 183.3
click at [652, 139] on h5 "The Sprint Burndown Chart has a consistent downward trend throughout the sprint…" at bounding box center [479, 137] width 494 height 56
drag, startPoint x: 266, startPoint y: 174, endPoint x: 335, endPoint y: 174, distance: 68.9
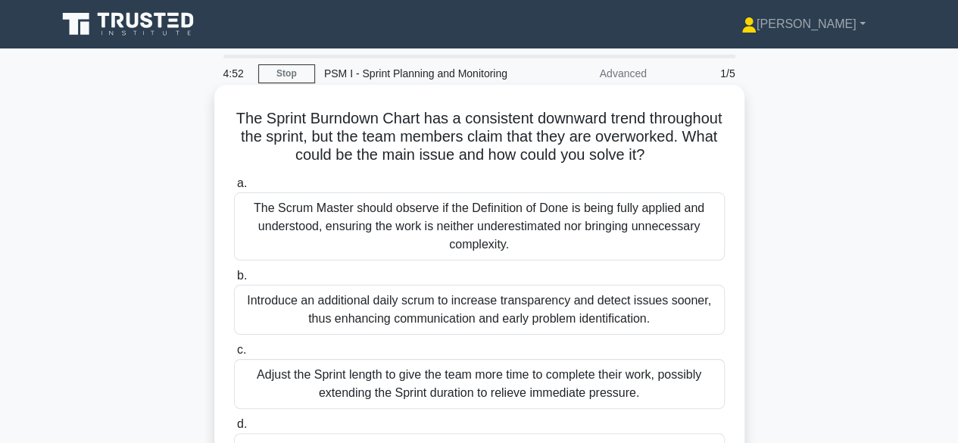
click at [327, 165] on h5 "The Sprint Burndown Chart has a consistent downward trend throughout the sprint…" at bounding box center [479, 137] width 494 height 56
drag, startPoint x: 466, startPoint y: 165, endPoint x: 522, endPoint y: 161, distance: 55.4
click at [512, 161] on h5 "The Sprint Burndown Chart has a consistent downward trend throughout the sprint…" at bounding box center [479, 137] width 494 height 56
drag, startPoint x: 639, startPoint y: 169, endPoint x: 704, endPoint y: 178, distance: 65.7
click at [699, 165] on h5 "The Sprint Burndown Chart has a consistent downward trend throughout the sprint…" at bounding box center [479, 137] width 494 height 56
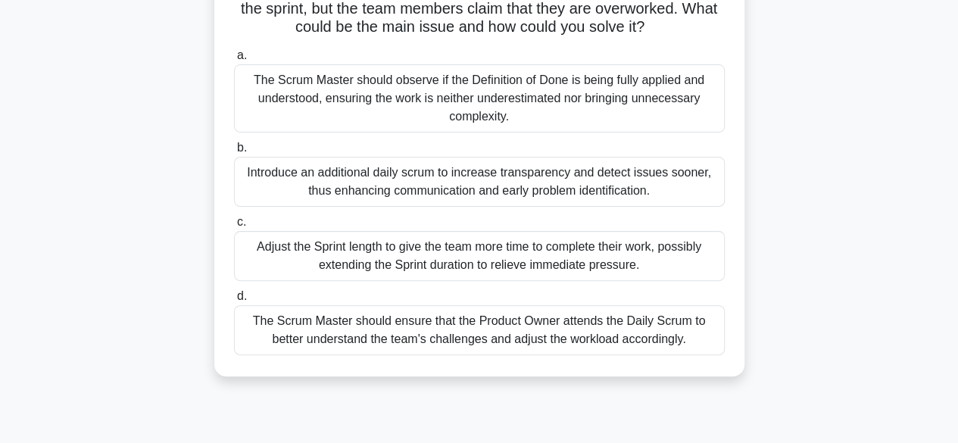
scroll to position [151, 0]
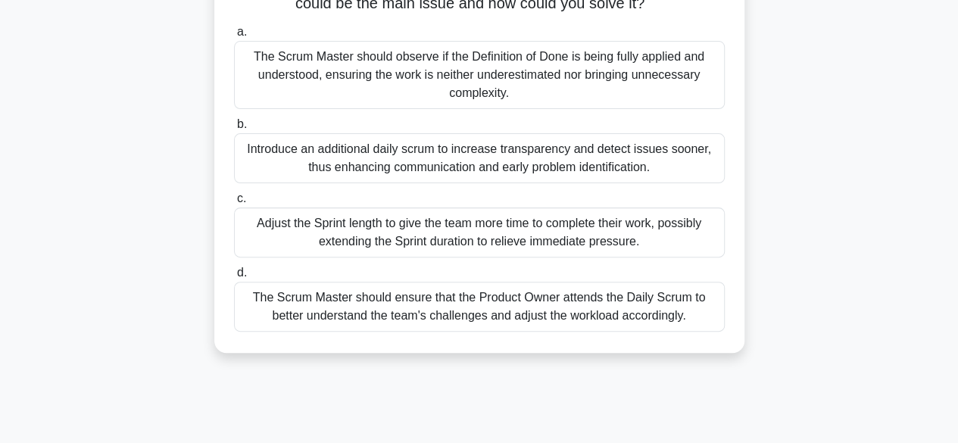
click at [410, 109] on div "The Scrum Master should observe if the Definition of Done is being fully applie…" at bounding box center [479, 75] width 491 height 68
click at [234, 37] on input "a. The Scrum Master should observe if the Definition of Done is being fully app…" at bounding box center [234, 32] width 0 height 10
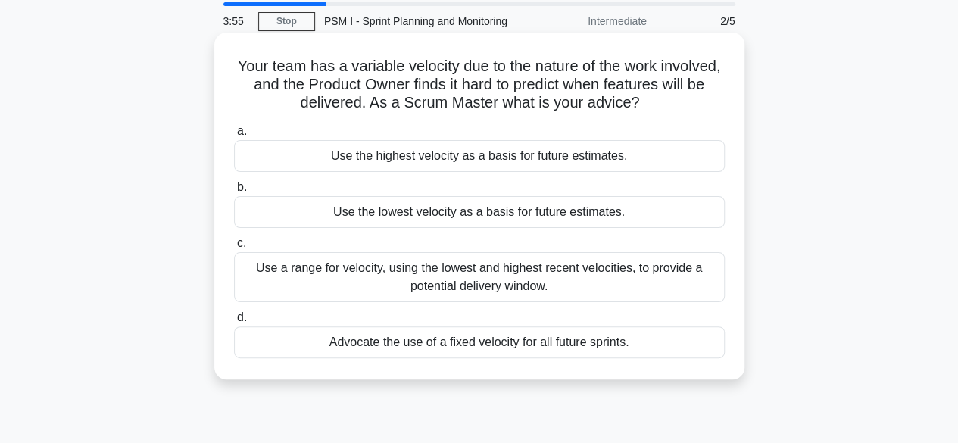
scroll to position [76, 0]
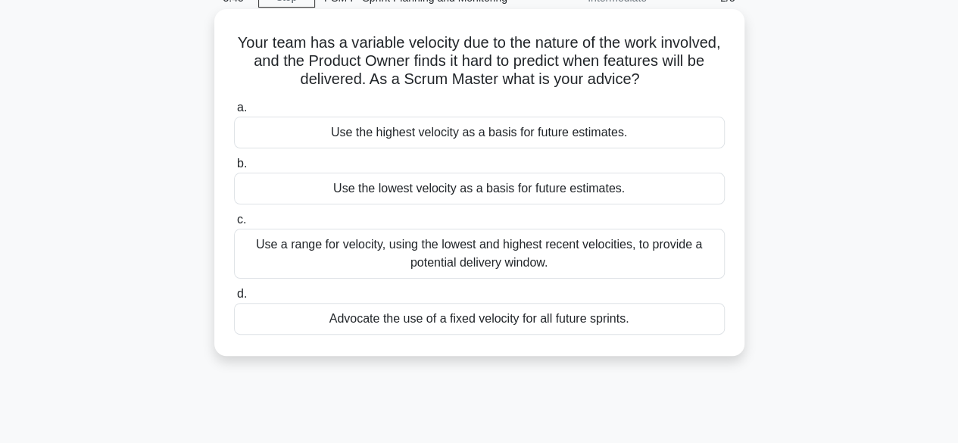
click at [459, 263] on div "Use a range for velocity, using the lowest and highest recent velocities, to pr…" at bounding box center [479, 254] width 491 height 50
click at [234, 225] on input "c. Use a range for velocity, using the lowest and highest recent velocities, to…" at bounding box center [234, 220] width 0 height 10
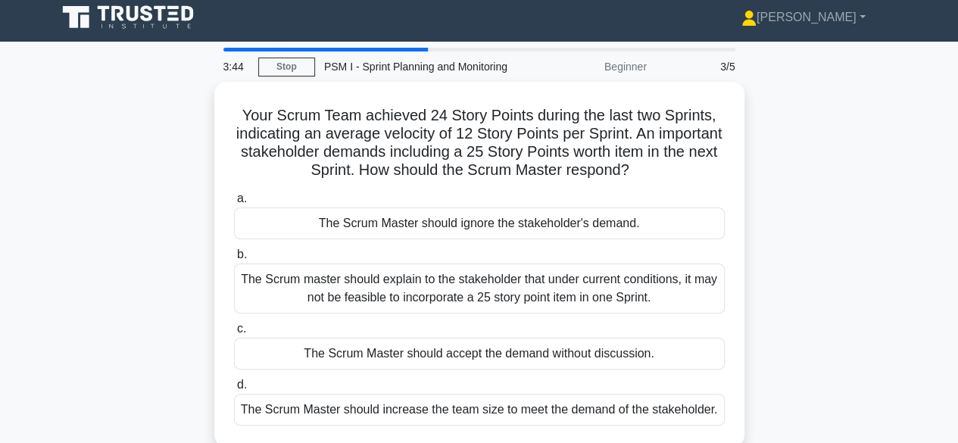
scroll to position [0, 0]
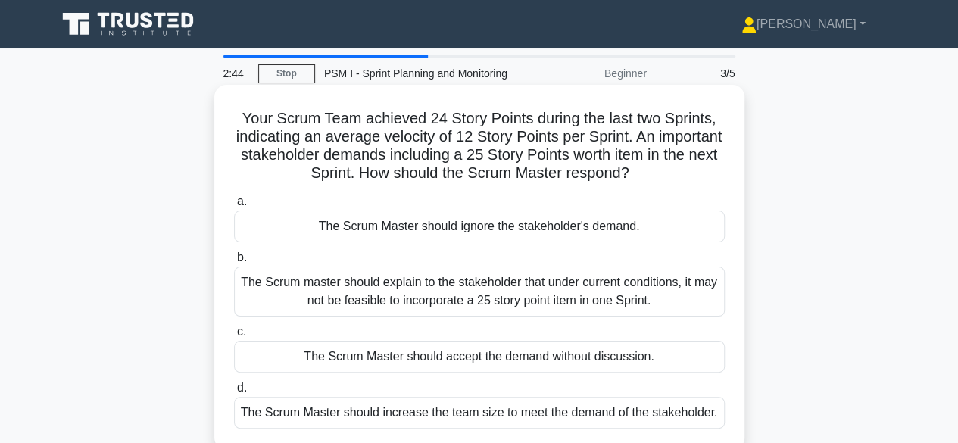
click at [450, 287] on div "The Scrum master should explain to the stakeholder that under current condition…" at bounding box center [479, 291] width 491 height 50
click at [234, 263] on input "b. The Scrum master should explain to the stakeholder that under current condit…" at bounding box center [234, 258] width 0 height 10
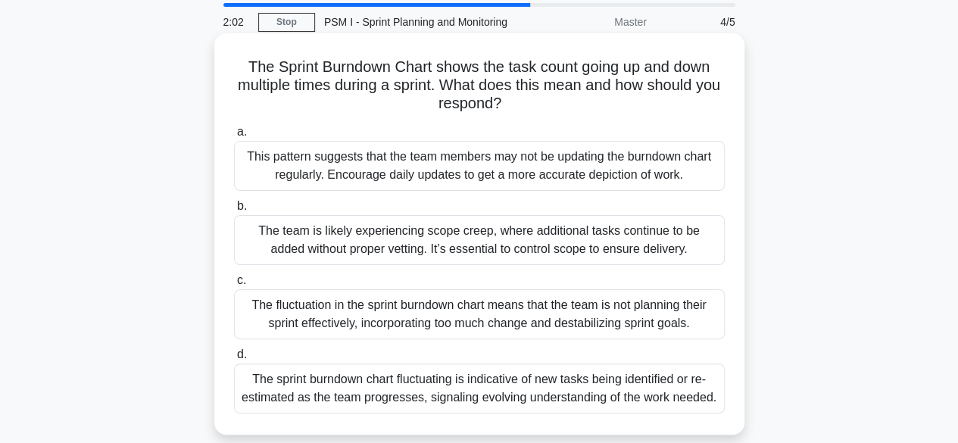
scroll to position [76, 0]
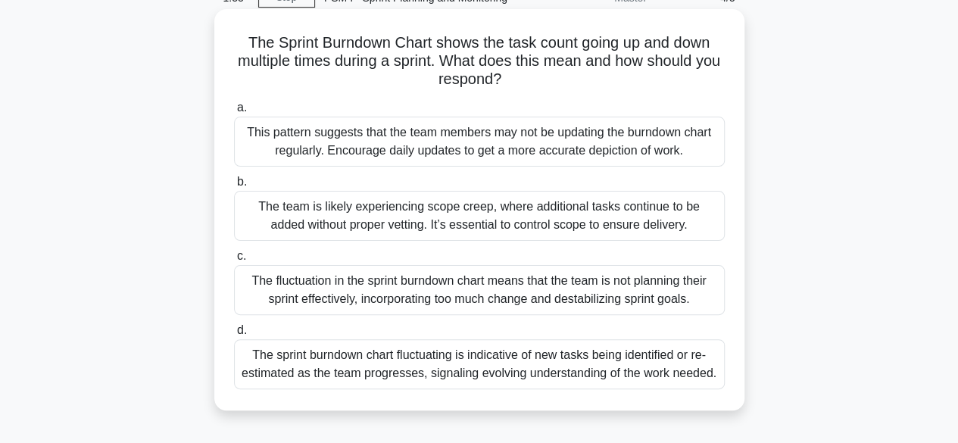
click at [362, 369] on div "The sprint burndown chart fluctuating is indicative of new tasks being identifi…" at bounding box center [479, 364] width 491 height 50
click at [234, 335] on input "d. The sprint burndown chart fluctuating is indicative of new tasks being ident…" at bounding box center [234, 330] width 0 height 10
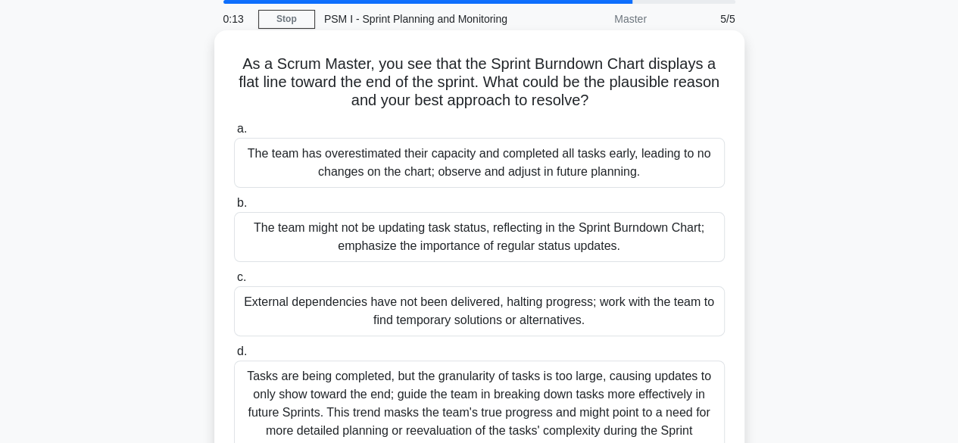
scroll to position [151, 0]
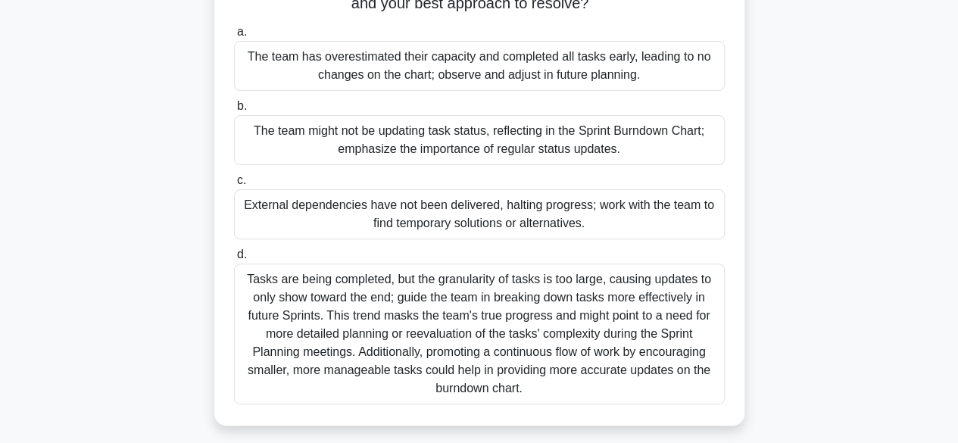
click at [592, 316] on div "Tasks are being completed, but the granularity of tasks is too large, causing u…" at bounding box center [479, 333] width 491 height 141
click at [234, 260] on input "d. Tasks are being completed, but the granularity of tasks is too large, causin…" at bounding box center [234, 255] width 0 height 10
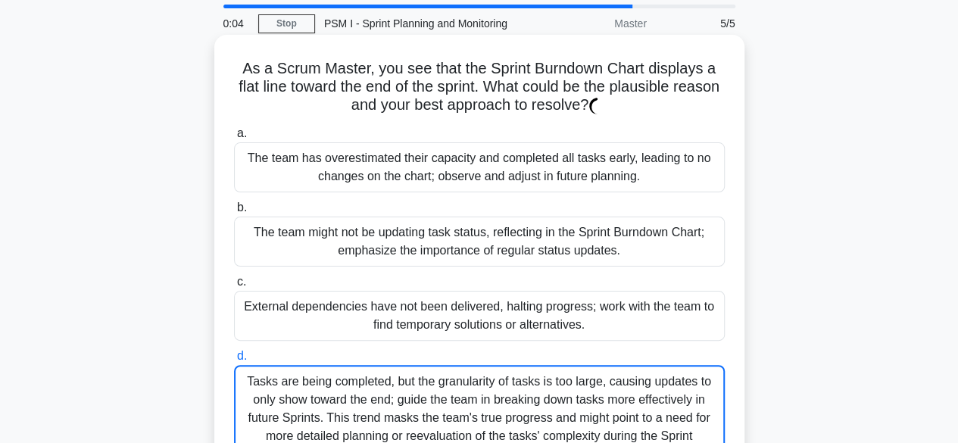
scroll to position [0, 0]
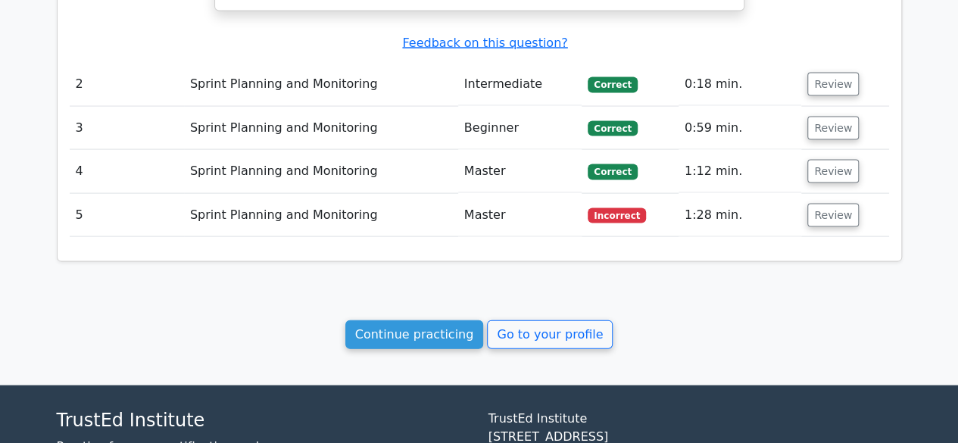
scroll to position [1425, 0]
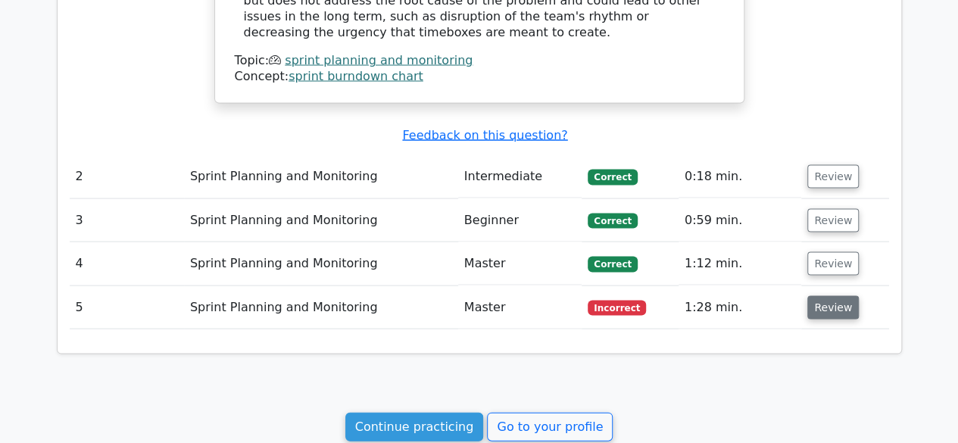
click at [836, 295] on button "Review" at bounding box center [832, 306] width 51 height 23
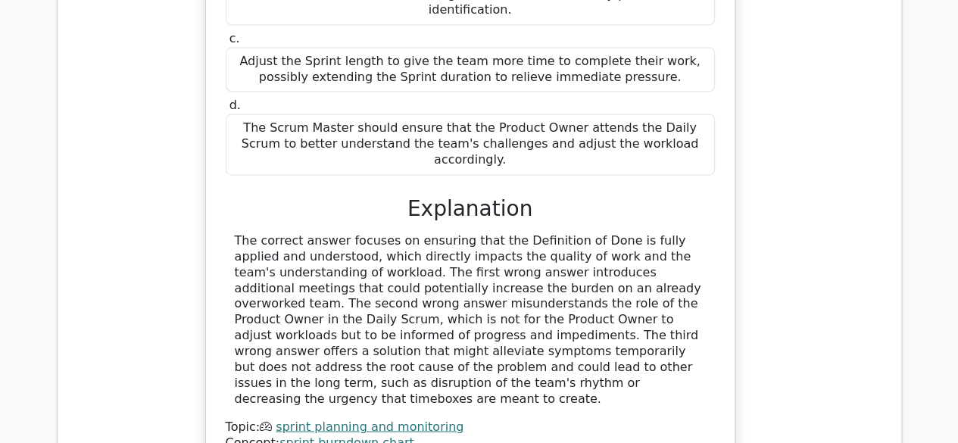
scroll to position [1055, 0]
drag, startPoint x: 511, startPoint y: 282, endPoint x: 553, endPoint y: 285, distance: 41.7
click at [553, 285] on div "The correct answer focuses on ensuring that the Definition of Done is fully app…" at bounding box center [470, 318] width 471 height 173
copy div "alleviate"
drag, startPoint x: 560, startPoint y: 285, endPoint x: 616, endPoint y: 282, distance: 56.1
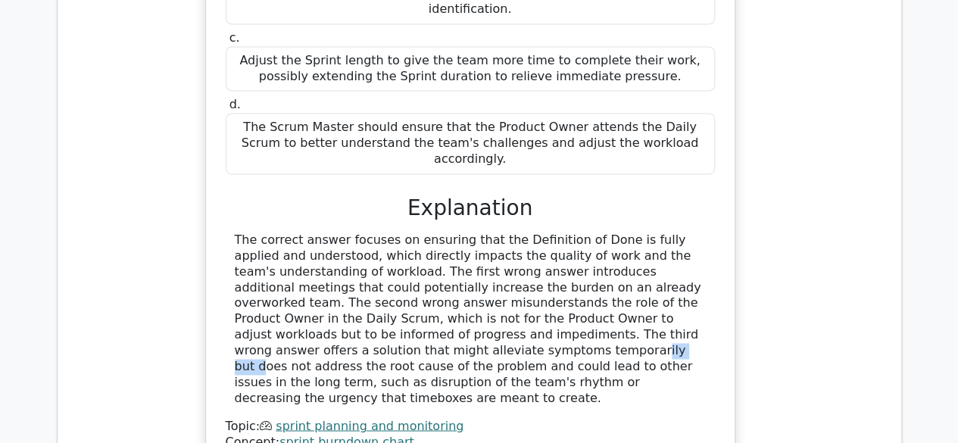
click at [616, 282] on div "The correct answer focuses on ensuring that the Definition of Done is fully app…" at bounding box center [470, 318] width 471 height 173
copy div "symptoms"
click at [678, 287] on div "The correct answer focuses on ensuring that the Definition of Done is fully app…" at bounding box center [470, 318] width 471 height 173
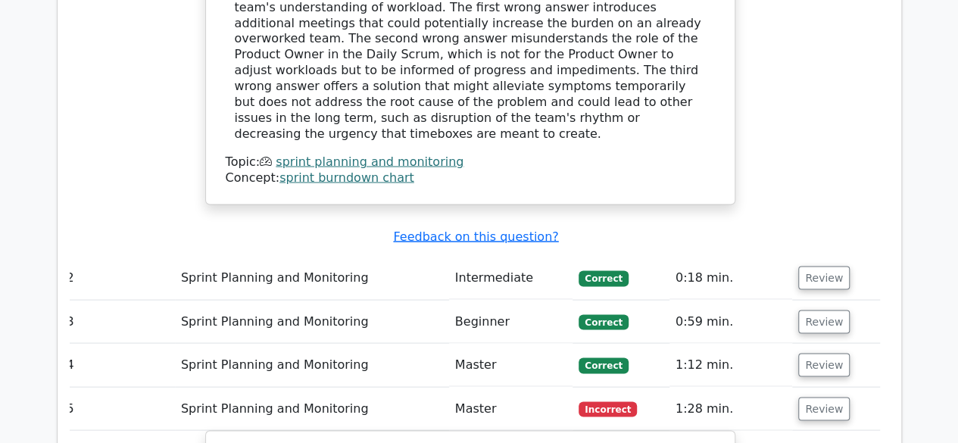
scroll to position [1358, 0]
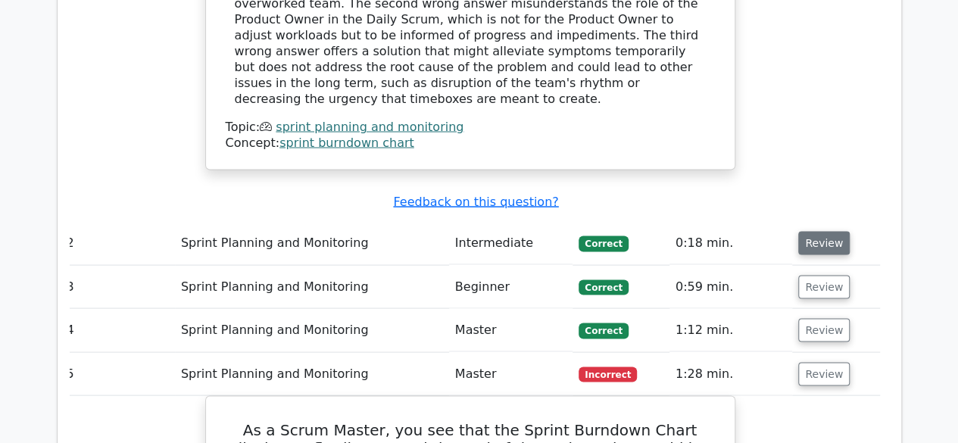
click at [839, 231] on button "Review" at bounding box center [823, 242] width 51 height 23
click at [816, 231] on button "Review" at bounding box center [823, 242] width 51 height 23
click at [824, 231] on button "Review" at bounding box center [823, 242] width 51 height 23
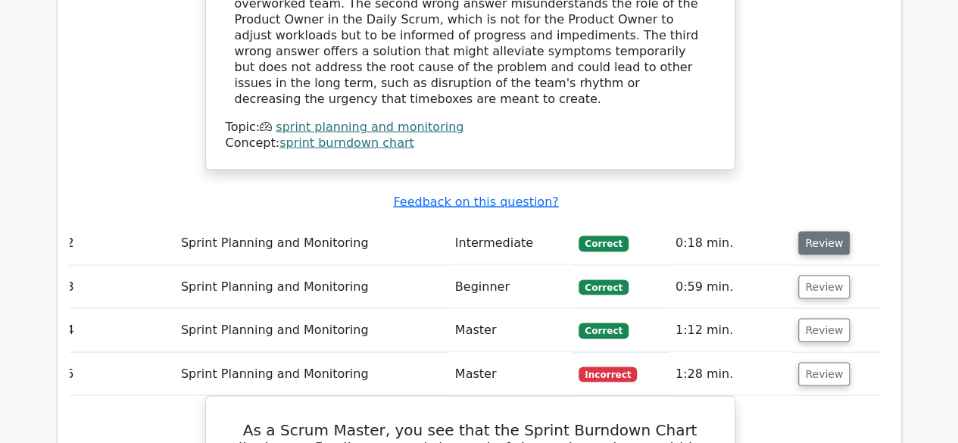
click at [824, 231] on button "Review" at bounding box center [823, 242] width 51 height 23
click at [875, 221] on td "Review" at bounding box center [835, 242] width 87 height 43
click at [899, 188] on div "Question Analysis Question # Topic Difficulty Result Time Spent Action 1 Sprint…" at bounding box center [479, 240] width 843 height 1847
click at [819, 231] on button "Review" at bounding box center [823, 242] width 51 height 23
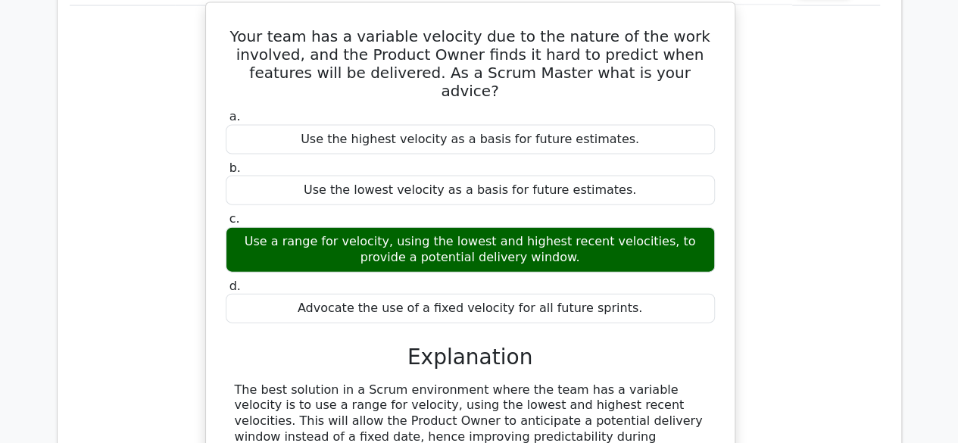
scroll to position [1680, 0]
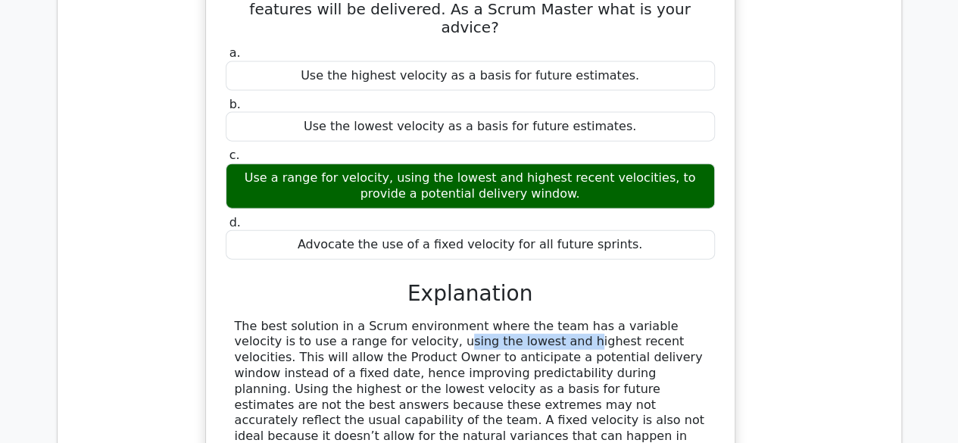
drag, startPoint x: 291, startPoint y: 254, endPoint x: 409, endPoint y: 252, distance: 117.3
click at [403, 319] on div "The best solution in a Scrum environment where the team has a variable velocity…" at bounding box center [470, 390] width 471 height 142
drag, startPoint x: 445, startPoint y: 253, endPoint x: 481, endPoint y: 253, distance: 35.6
click at [475, 319] on div "The best solution in a Scrum environment where the team has a variable velocity…" at bounding box center [470, 390] width 471 height 142
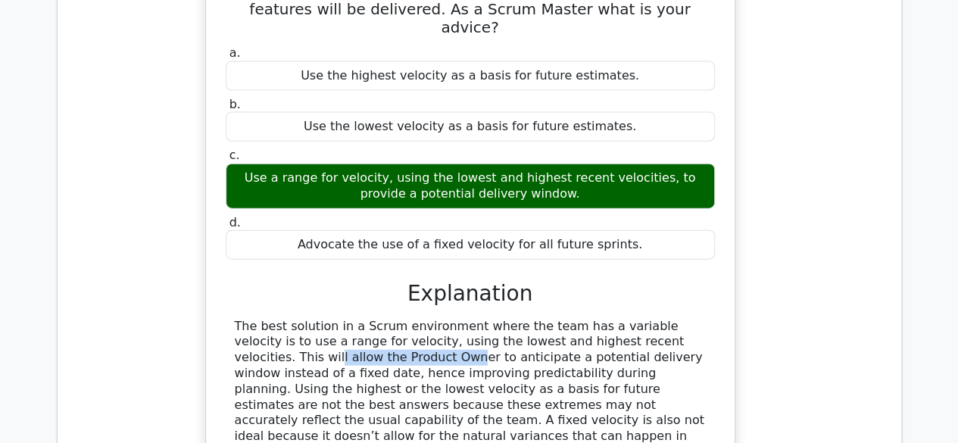
drag, startPoint x: 598, startPoint y: 258, endPoint x: 700, endPoint y: 260, distance: 102.2
click at [683, 319] on div "The best solution in a Scrum environment where the team has a variable velocity…" at bounding box center [470, 390] width 471 height 142
drag, startPoint x: 274, startPoint y: 277, endPoint x: 386, endPoint y: 270, distance: 112.2
click at [344, 319] on div "The best solution in a Scrum environment where the team has a variable velocity…" at bounding box center [470, 390] width 471 height 142
drag, startPoint x: 413, startPoint y: 266, endPoint x: 483, endPoint y: 266, distance: 69.6
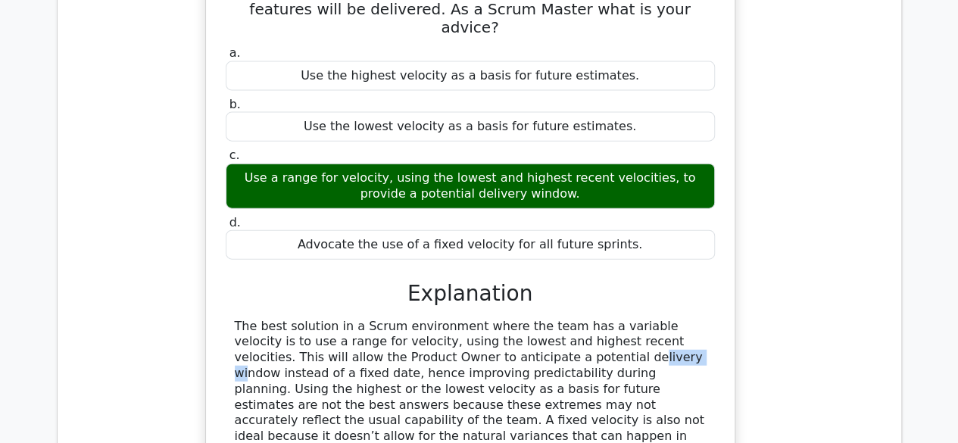
click at [447, 319] on div "The best solution in a Scrum environment where the team has a variable velocity…" at bounding box center [470, 390] width 471 height 142
drag, startPoint x: 513, startPoint y: 263, endPoint x: 547, endPoint y: 263, distance: 34.1
click at [537, 319] on div "The best solution in a Scrum environment where the team has a variable velocity…" at bounding box center [470, 390] width 471 height 142
click at [625, 319] on div "The best solution in a Scrum environment where the team has a variable velocity…" at bounding box center [470, 390] width 471 height 142
drag, startPoint x: 334, startPoint y: 282, endPoint x: 395, endPoint y: 288, distance: 61.7
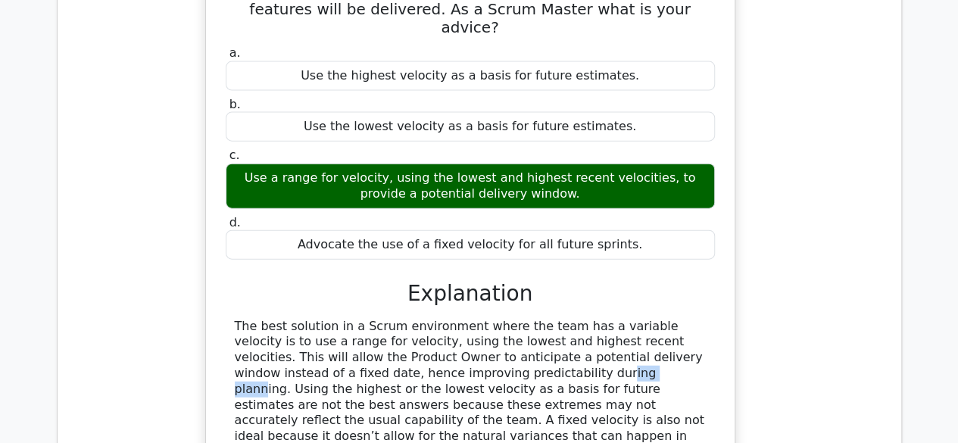
click at [392, 319] on div "The best solution in a Scrum environment where the team has a variable velocity…" at bounding box center [470, 390] width 471 height 142
drag, startPoint x: 474, startPoint y: 285, endPoint x: 509, endPoint y: 285, distance: 34.8
click at [500, 319] on div "The best solution in a Scrum environment where the team has a variable velocity…" at bounding box center [470, 390] width 471 height 142
click at [565, 319] on div "The best solution in a Scrum environment where the team has a variable velocity…" at bounding box center [470, 390] width 471 height 142
drag, startPoint x: 535, startPoint y: 300, endPoint x: 574, endPoint y: 297, distance: 38.7
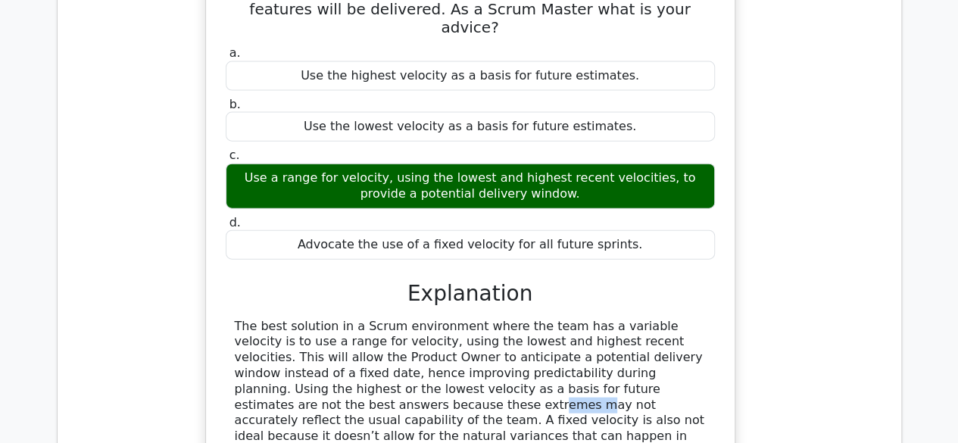
click at [574, 319] on div "The best solution in a Scrum environment where the team has a variable velocity…" at bounding box center [470, 390] width 471 height 142
drag, startPoint x: 416, startPoint y: 316, endPoint x: 525, endPoint y: 313, distance: 109.1
click at [525, 319] on div "The best solution in a Scrum environment where the team has a variable velocity…" at bounding box center [470, 390] width 471 height 142
drag, startPoint x: 356, startPoint y: 333, endPoint x: 444, endPoint y: 329, distance: 87.9
click at [444, 329] on div "The best solution in a Scrum environment where the team has a variable velocity…" at bounding box center [470, 390] width 471 height 142
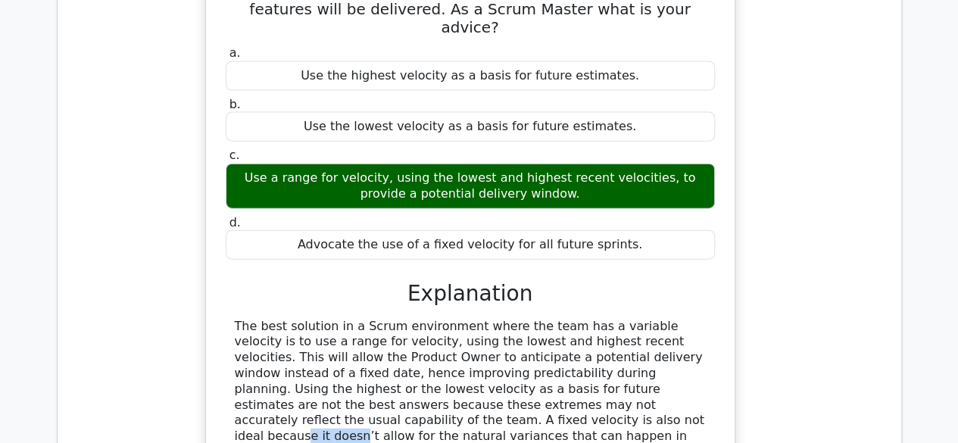
drag, startPoint x: 625, startPoint y: 319, endPoint x: 705, endPoint y: 323, distance: 80.4
click at [705, 323] on div "The best solution in a Scrum environment where the team has a variable velocity…" at bounding box center [470, 390] width 489 height 142
drag, startPoint x: 304, startPoint y: 315, endPoint x: 412, endPoint y: 316, distance: 107.5
click at [412, 319] on div "The best solution in a Scrum environment where the team has a variable velocity…" at bounding box center [470, 390] width 471 height 142
drag, startPoint x: 653, startPoint y: 319, endPoint x: 698, endPoint y: 333, distance: 46.7
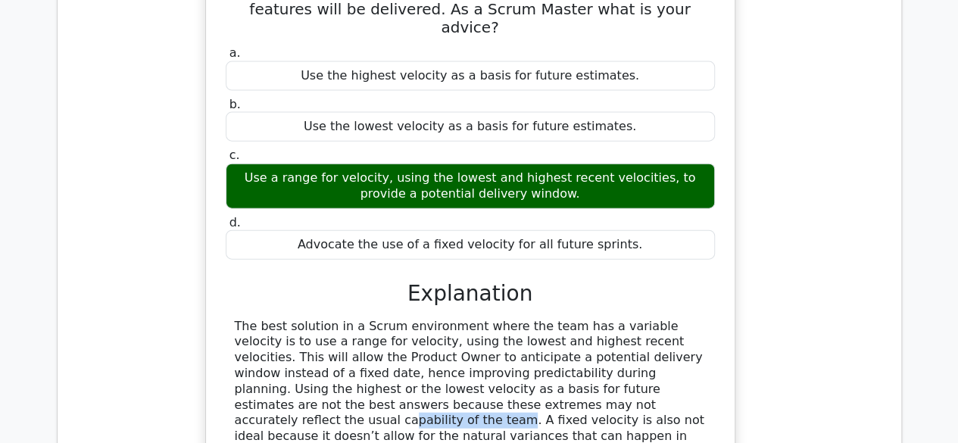
click at [698, 333] on div "The best solution in a Scrum environment where the team has a variable velocity…" at bounding box center [470, 390] width 471 height 142
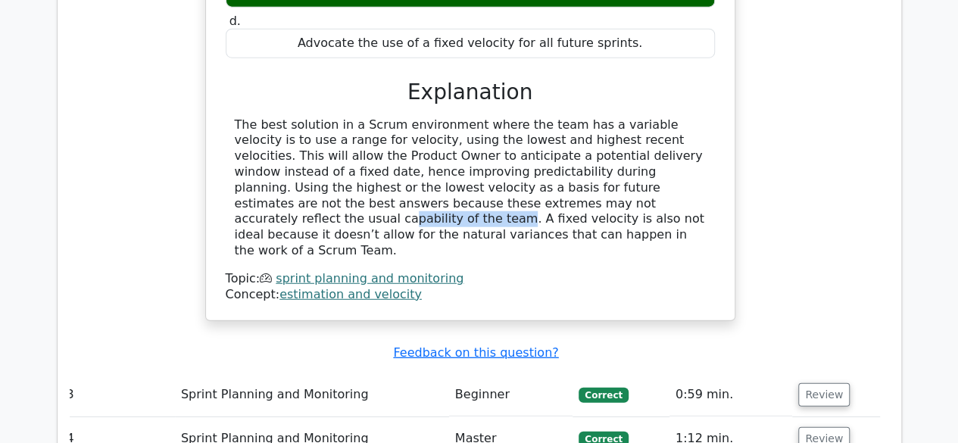
scroll to position [1983, 0]
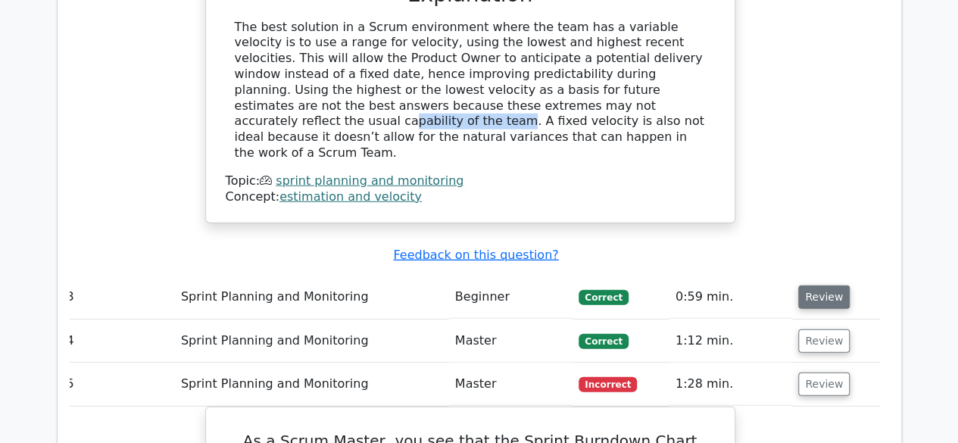
click at [830, 285] on button "Review" at bounding box center [823, 296] width 51 height 23
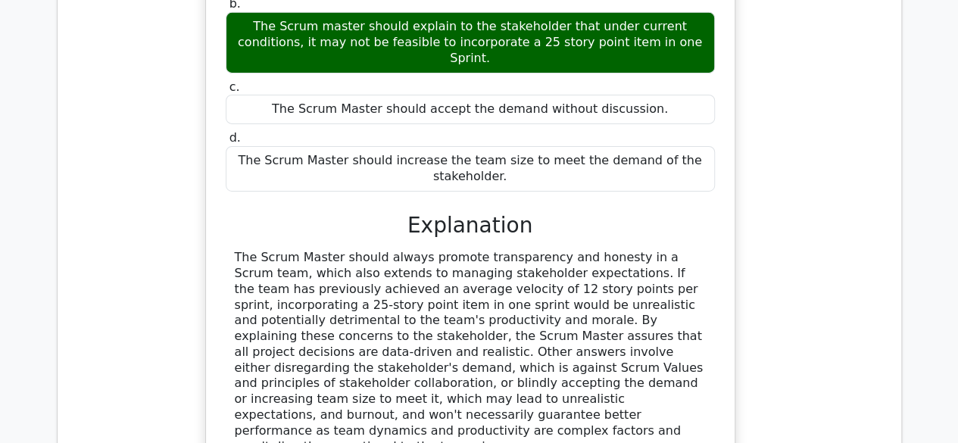
scroll to position [2498, 0]
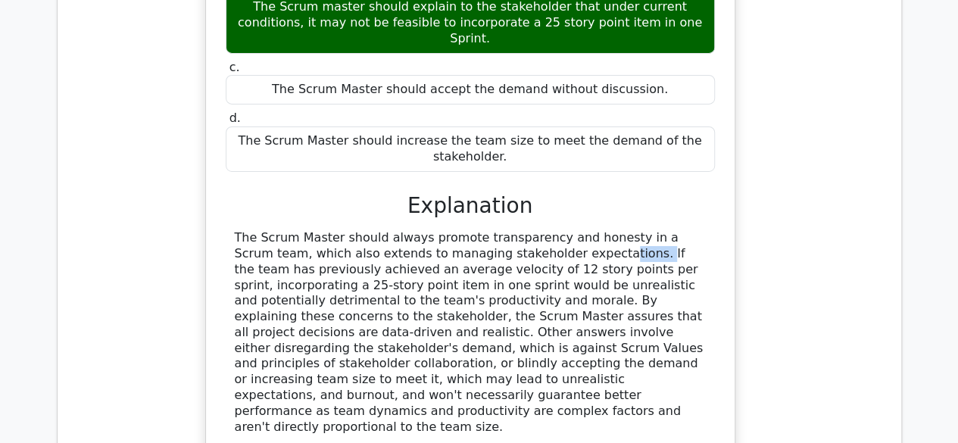
drag, startPoint x: 438, startPoint y: 94, endPoint x: 478, endPoint y: 85, distance: 41.9
click at [459, 230] on div "The Scrum Master should always promote transparency and honesty in a Scrum team…" at bounding box center [470, 332] width 471 height 204
drag, startPoint x: 489, startPoint y: 83, endPoint x: 531, endPoint y: 80, distance: 42.5
click at [526, 230] on div "The Scrum Master should always promote transparency and honesty in a Scrum team…" at bounding box center [470, 332] width 471 height 204
drag, startPoint x: 558, startPoint y: 79, endPoint x: 618, endPoint y: 81, distance: 60.6
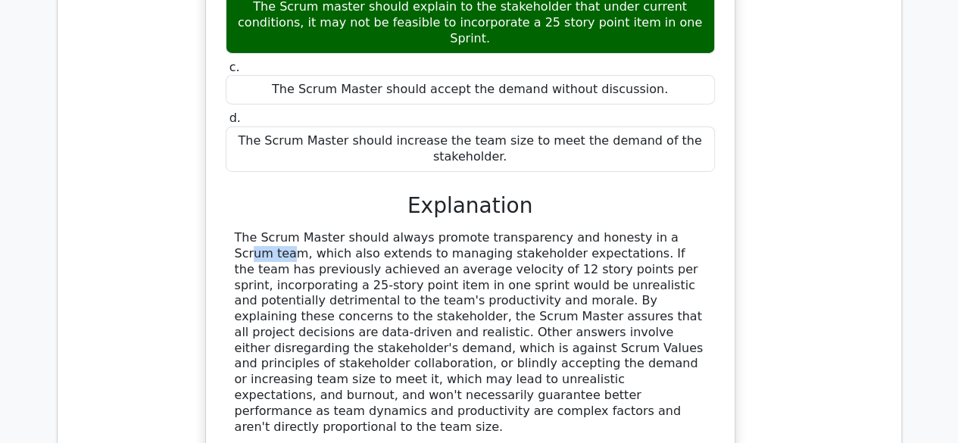
click at [614, 230] on div "The Scrum Master should always promote transparency and honesty in a Scrum team…" at bounding box center [470, 332] width 471 height 204
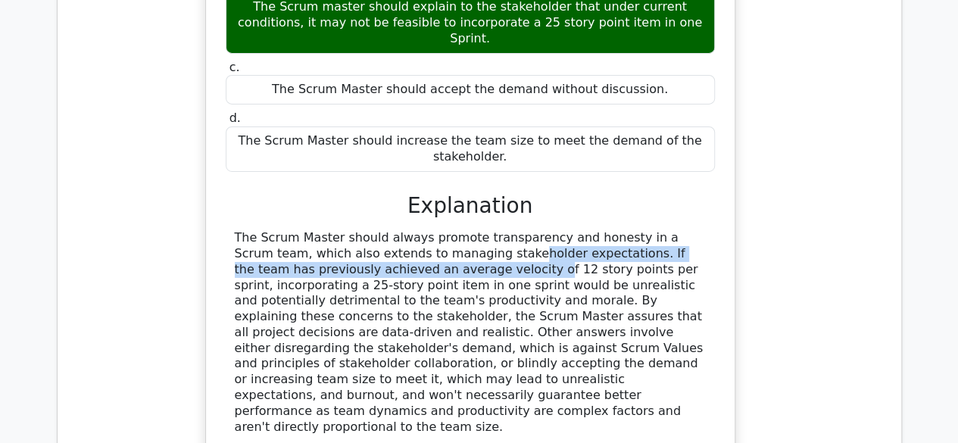
drag, startPoint x: 339, startPoint y: 101, endPoint x: 353, endPoint y: 98, distance: 14.0
click at [344, 230] on div "The Scrum Master should always promote transparency and honesty in a Scrum team…" at bounding box center [470, 332] width 471 height 204
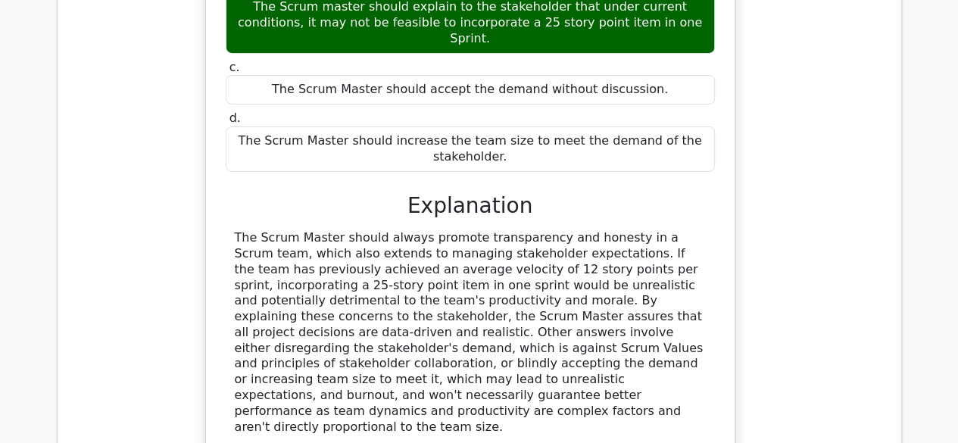
click at [397, 230] on div "The Scrum Master should always promote transparency and honesty in a Scrum team…" at bounding box center [470, 332] width 471 height 204
drag, startPoint x: 316, startPoint y: 110, endPoint x: 356, endPoint y: 109, distance: 40.1
click at [333, 230] on div "The Scrum Master should always promote transparency and honesty in a Scrum team…" at bounding box center [470, 332] width 471 height 204
drag, startPoint x: 459, startPoint y: 105, endPoint x: 511, endPoint y: 105, distance: 51.5
click at [506, 230] on div "The Scrum Master should always promote transparency and honesty in a Scrum team…" at bounding box center [470, 332] width 471 height 204
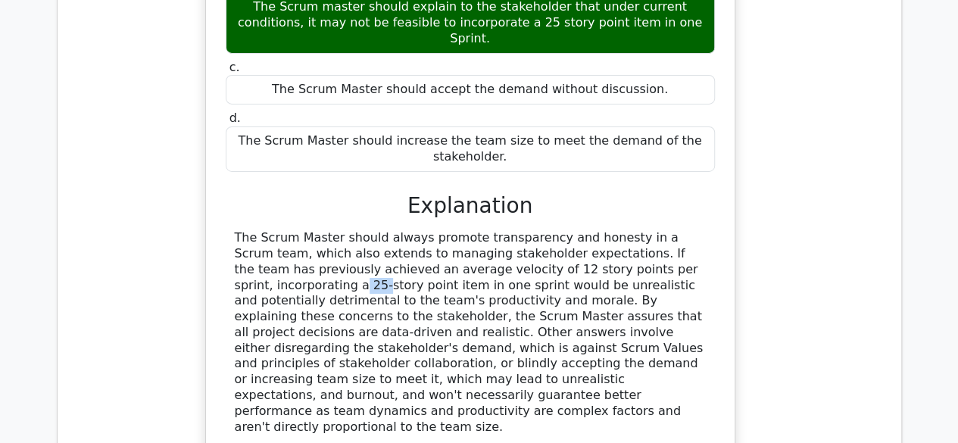
drag, startPoint x: 538, startPoint y: 105, endPoint x: 569, endPoint y: 107, distance: 31.1
click at [568, 230] on div "The Scrum Master should always promote transparency and honesty in a Scrum team…" at bounding box center [470, 332] width 471 height 204
drag, startPoint x: 592, startPoint y: 108, endPoint x: 621, endPoint y: 109, distance: 29.5
click at [615, 230] on div "The Scrum Master should always promote transparency and honesty in a Scrum team…" at bounding box center [470, 332] width 471 height 204
click at [669, 230] on div "The Scrum Master should always promote transparency and honesty in a Scrum team…" at bounding box center [470, 332] width 471 height 204
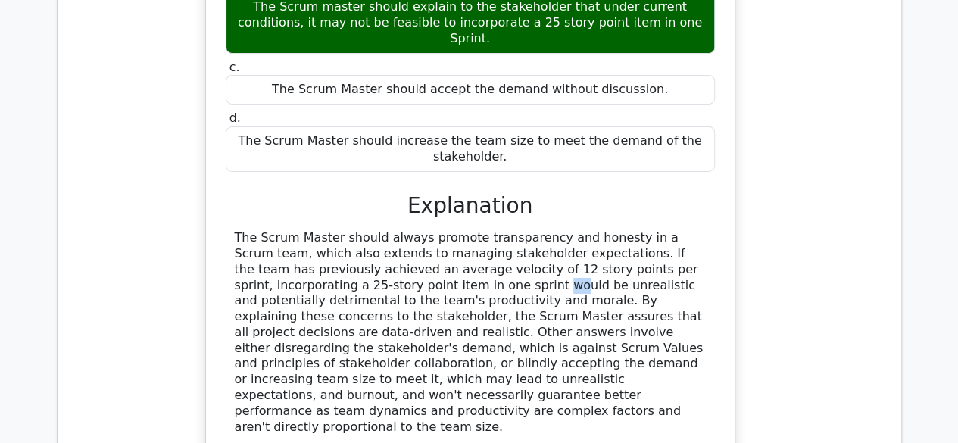
drag, startPoint x: 243, startPoint y: 125, endPoint x: 312, endPoint y: 129, distance: 69.0
click at [304, 230] on div "The Scrum Master should always promote transparency and honesty in a Scrum team…" at bounding box center [470, 332] width 471 height 204
drag, startPoint x: 359, startPoint y: 126, endPoint x: 395, endPoint y: 120, distance: 36.8
click at [389, 230] on div "The Scrum Master should always promote transparency and honesty in a Scrum team…" at bounding box center [470, 332] width 471 height 204
drag, startPoint x: 436, startPoint y: 123, endPoint x: 450, endPoint y: 123, distance: 13.6
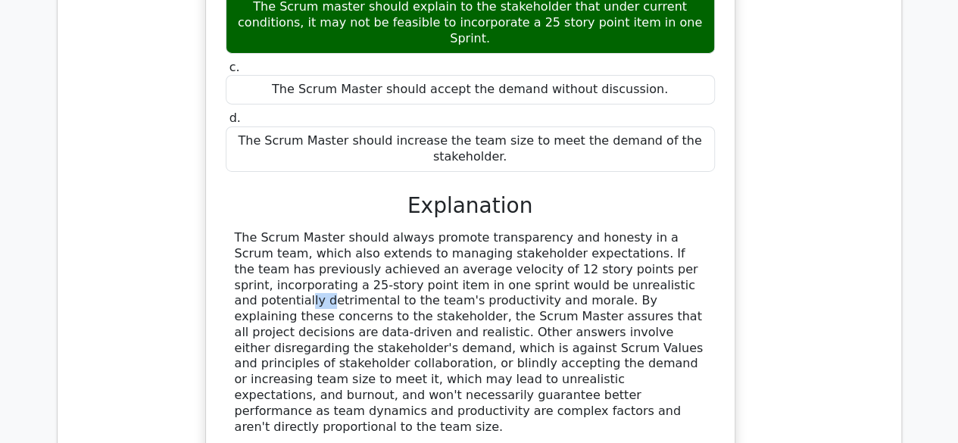
click at [450, 230] on div "The Scrum Master should always promote transparency and honesty in a Scrum team…" at bounding box center [470, 332] width 471 height 204
drag, startPoint x: 467, startPoint y: 123, endPoint x: 522, endPoint y: 127, distance: 54.6
click at [522, 230] on div "The Scrum Master should always promote transparency and honesty in a Scrum team…" at bounding box center [470, 332] width 471 height 204
drag, startPoint x: 548, startPoint y: 126, endPoint x: 559, endPoint y: 126, distance: 10.6
click at [558, 230] on div "The Scrum Master should always promote transparency and honesty in a Scrum team…" at bounding box center [470, 332] width 471 height 204
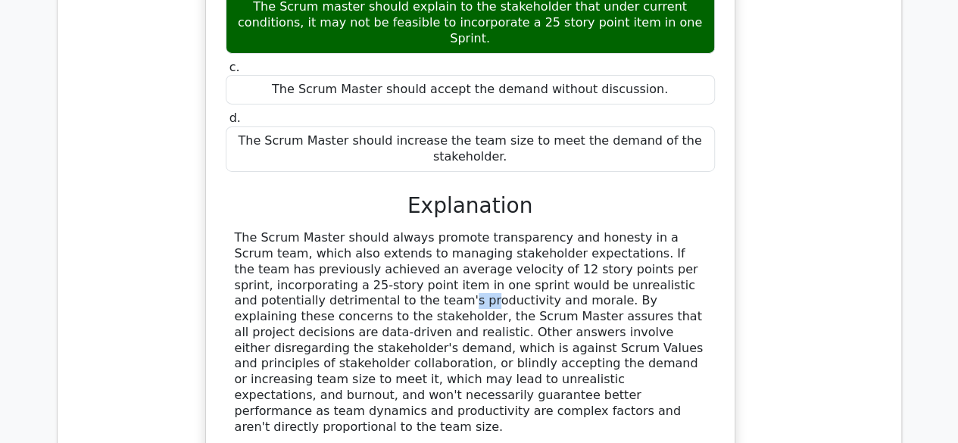
drag, startPoint x: 593, startPoint y: 129, endPoint x: 610, endPoint y: 128, distance: 17.4
click at [595, 230] on div "The Scrum Master should always promote transparency and honesty in a Scrum team…" at bounding box center [470, 332] width 471 height 204
drag, startPoint x: 610, startPoint y: 128, endPoint x: 620, endPoint y: 128, distance: 9.8
click at [618, 230] on div "The Scrum Master should always promote transparency and honesty in a Scrum team…" at bounding box center [470, 332] width 471 height 204
drag, startPoint x: 530, startPoint y: 128, endPoint x: 586, endPoint y: 128, distance: 56.0
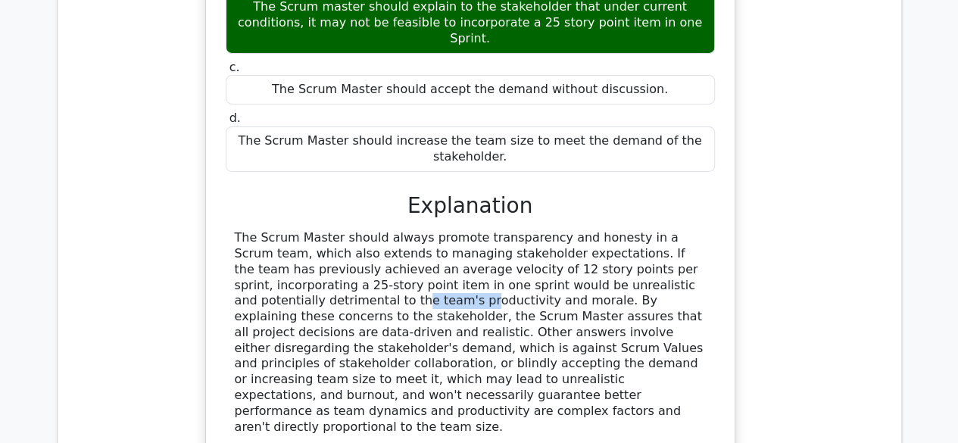
click at [586, 230] on div "The Scrum Master should always promote transparency and honesty in a Scrum team…" at bounding box center [470, 332] width 471 height 204
copy div "detrimental"
click at [612, 230] on div "The Scrum Master should always promote transparency and honesty in a Scrum team…" at bounding box center [470, 332] width 471 height 204
drag, startPoint x: 371, startPoint y: 146, endPoint x: 382, endPoint y: 146, distance: 10.6
click at [382, 230] on div "The Scrum Master should always promote transparency and honesty in a Scrum team…" at bounding box center [470, 332] width 471 height 204
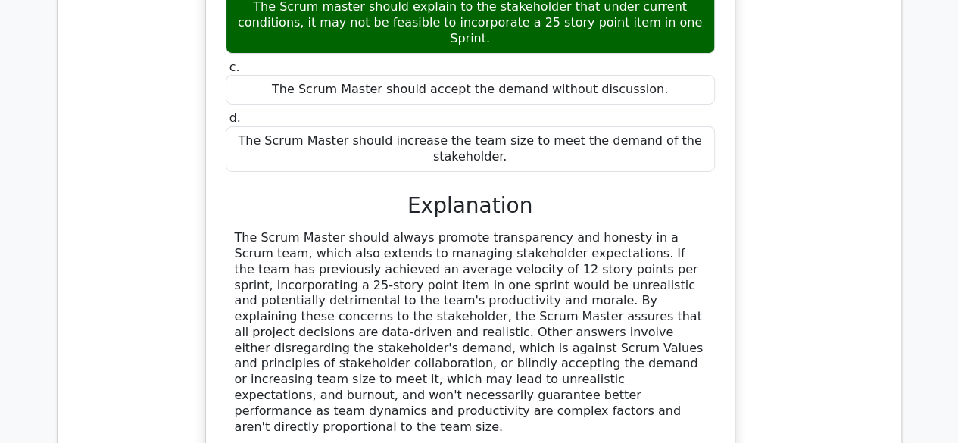
click at [406, 230] on div "The Scrum Master should always promote transparency and honesty in a Scrum team…" at bounding box center [470, 332] width 471 height 204
drag, startPoint x: 325, startPoint y: 139, endPoint x: 363, endPoint y: 139, distance: 38.6
click at [363, 230] on div "The Scrum Master should always promote transparency and honesty in a Scrum team…" at bounding box center [470, 332] width 471 height 204
copy div "morale."
click at [330, 230] on div "The Scrum Master should always promote transparency and honesty in a Scrum team…" at bounding box center [470, 332] width 471 height 204
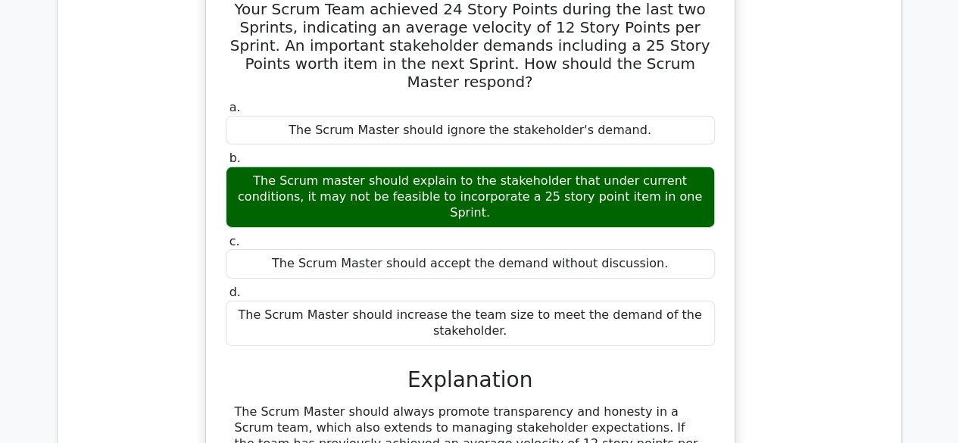
scroll to position [2347, 0]
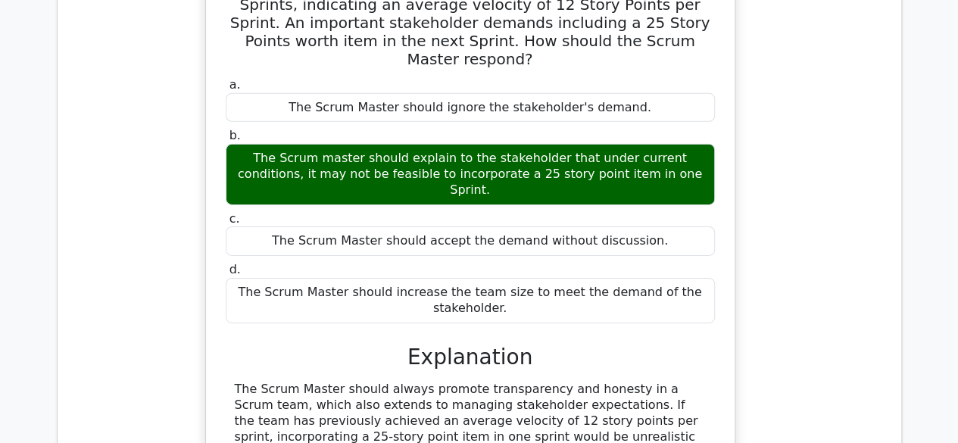
drag, startPoint x: 503, startPoint y: 340, endPoint x: 523, endPoint y: 338, distance: 20.5
drag, startPoint x: 572, startPoint y: 337, endPoint x: 634, endPoint y: 341, distance: 62.2
drag, startPoint x: 504, startPoint y: 357, endPoint x: 556, endPoint y: 355, distance: 52.3
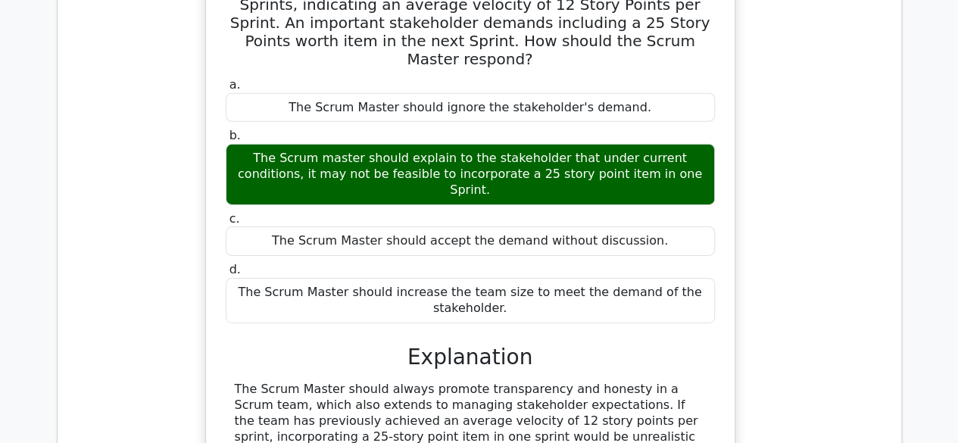
drag, startPoint x: 307, startPoint y: 382, endPoint x: 339, endPoint y: 376, distance: 32.4
drag, startPoint x: 305, startPoint y: 372, endPoint x: 327, endPoint y: 369, distance: 22.2
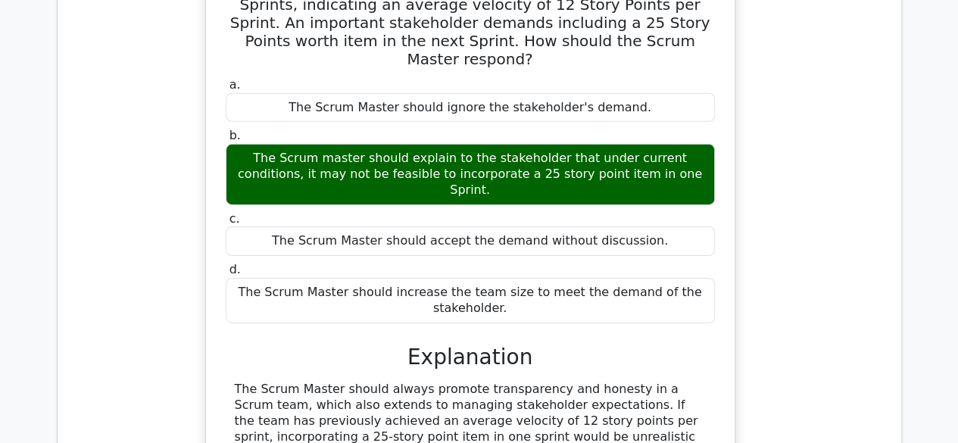
drag, startPoint x: 522, startPoint y: 369, endPoint x: 540, endPoint y: 369, distance: 18.2
drag, startPoint x: 607, startPoint y: 366, endPoint x: 669, endPoint y: 366, distance: 62.1
drag, startPoint x: 529, startPoint y: 375, endPoint x: 610, endPoint y: 369, distance: 81.3
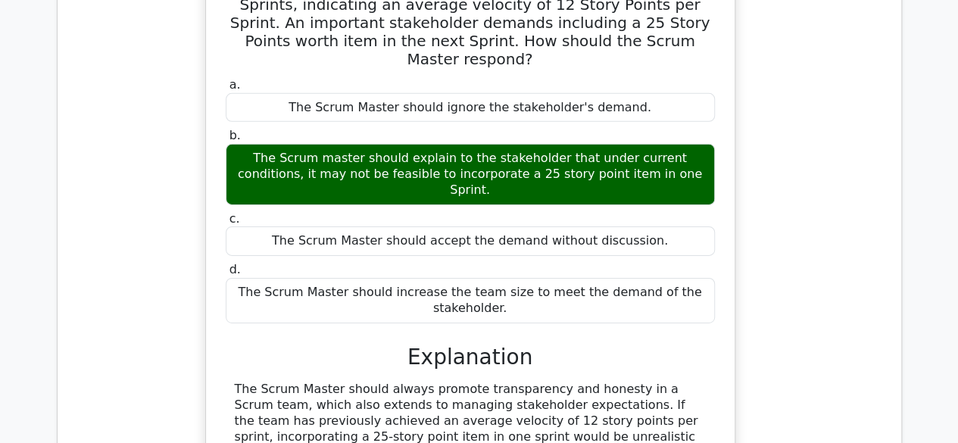
copy div "team dynamics"
drag, startPoint x: 290, startPoint y: 389, endPoint x: 356, endPoint y: 388, distance: 65.9
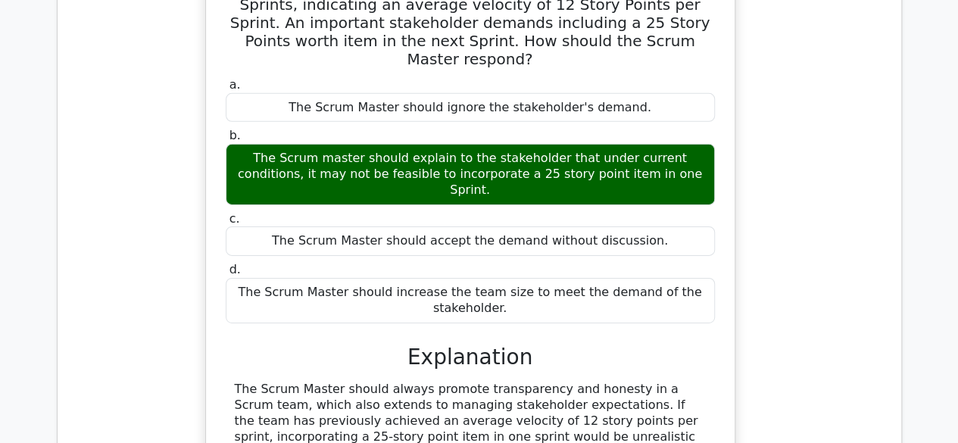
drag, startPoint x: 400, startPoint y: 388, endPoint x: 445, endPoint y: 388, distance: 44.7
drag, startPoint x: 520, startPoint y: 390, endPoint x: 557, endPoint y: 393, distance: 37.2
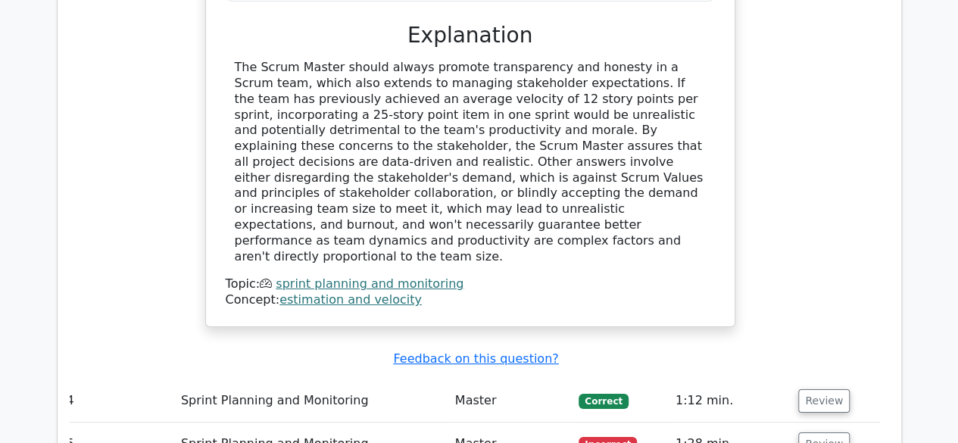
scroll to position [2649, 0]
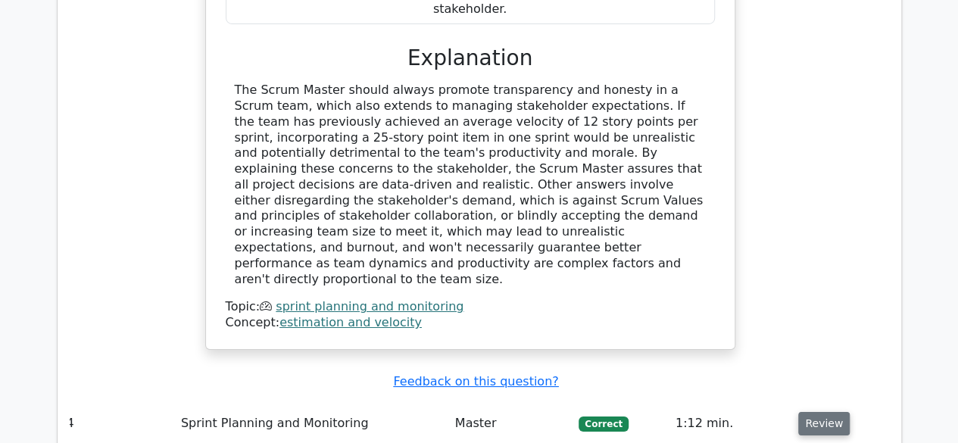
click at [821, 412] on button "Review" at bounding box center [823, 423] width 51 height 23
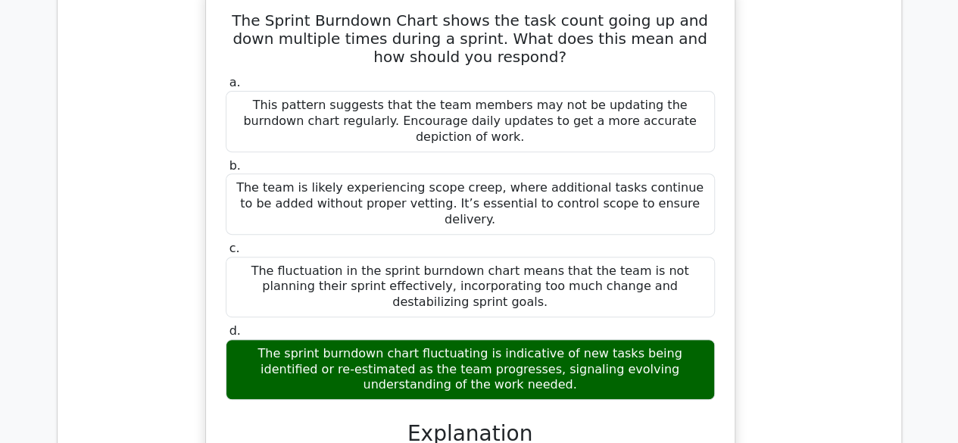
scroll to position [3179, 0]
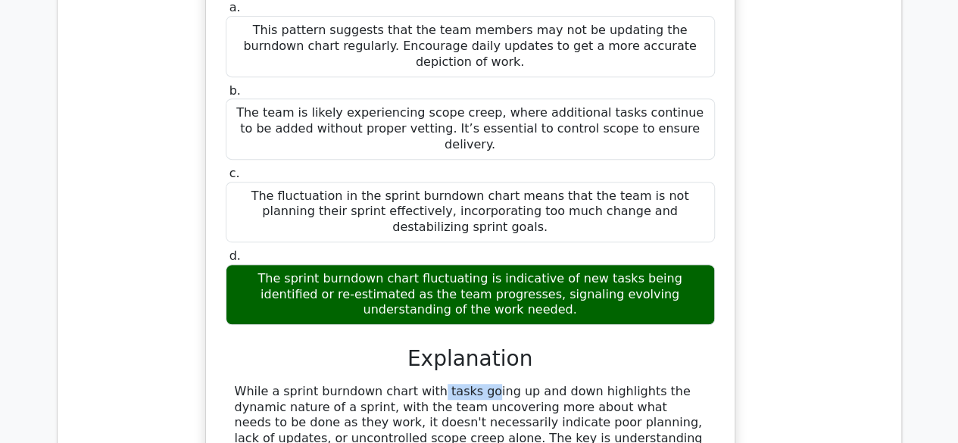
drag, startPoint x: 353, startPoint y: 142, endPoint x: 385, endPoint y: 142, distance: 31.8
click at [385, 384] on div "While a sprint burndown chart with tasks going up and down highlights the dynam…" at bounding box center [470, 447] width 471 height 126
drag, startPoint x: 442, startPoint y: 145, endPoint x: 470, endPoint y: 154, distance: 29.2
click at [459, 384] on div "While a sprint burndown chart with tasks going up and down highlights the dynam…" at bounding box center [470, 447] width 471 height 126
drag, startPoint x: 538, startPoint y: 164, endPoint x: 656, endPoint y: 170, distance: 117.4
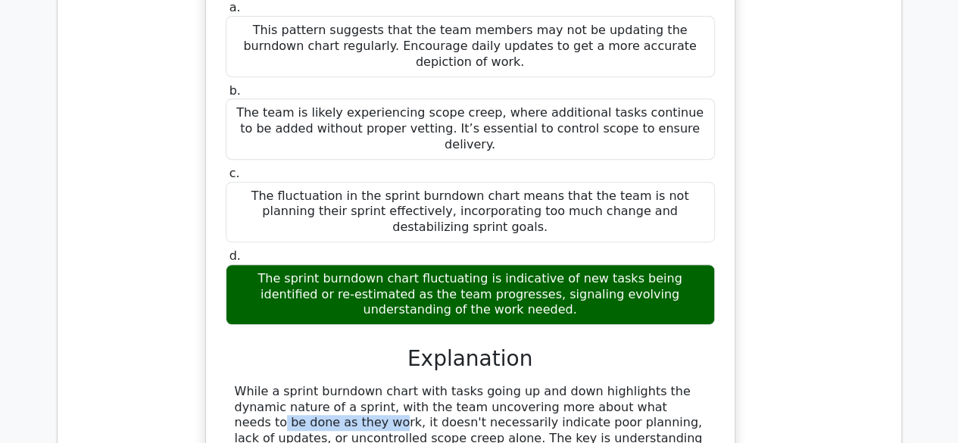
click at [648, 384] on div "While a sprint burndown chart with tasks going up and down highlights the dynam…" at bounding box center [470, 447] width 471 height 126
drag, startPoint x: 377, startPoint y: 170, endPoint x: 454, endPoint y: 169, distance: 77.2
click at [425, 384] on div "While a sprint burndown chart with tasks going up and down highlights the dynam…" at bounding box center [470, 447] width 471 height 126
drag, startPoint x: 513, startPoint y: 167, endPoint x: 550, endPoint y: 167, distance: 37.1
click at [537, 384] on div "While a sprint burndown chart with tasks going up and down highlights the dynam…" at bounding box center [470, 447] width 471 height 126
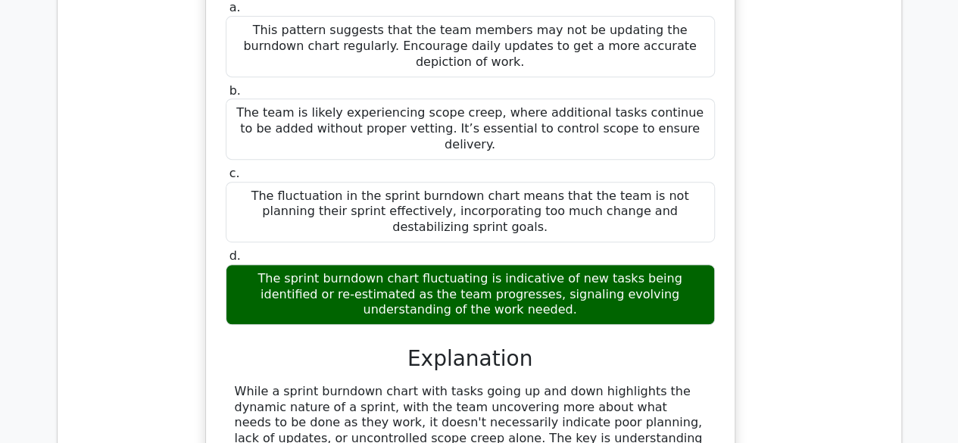
drag, startPoint x: 563, startPoint y: 167, endPoint x: 592, endPoint y: 165, distance: 28.9
click at [572, 384] on div "While a sprint burndown chart with tasks going up and down highlights the dynam…" at bounding box center [470, 447] width 471 height 126
drag, startPoint x: 627, startPoint y: 167, endPoint x: 643, endPoint y: 174, distance: 18.0
click at [643, 384] on div "While a sprint burndown chart with tasks going up and down highlights the dynam…" at bounding box center [470, 447] width 471 height 126
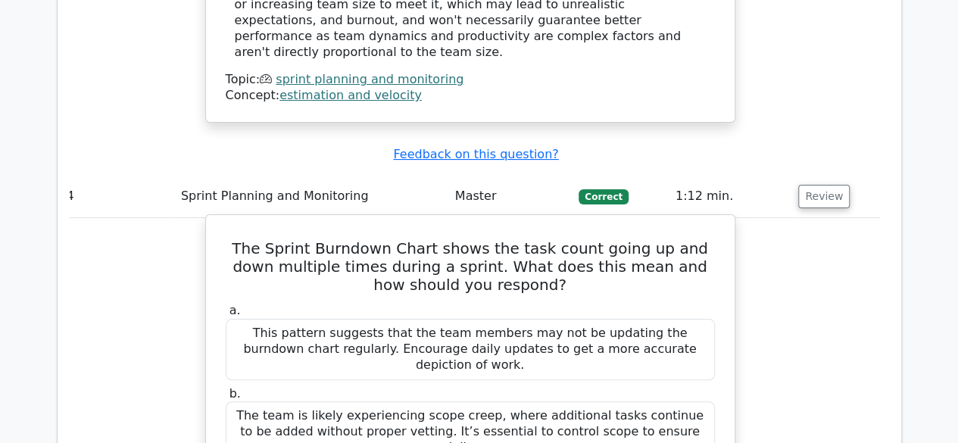
scroll to position [3028, 0]
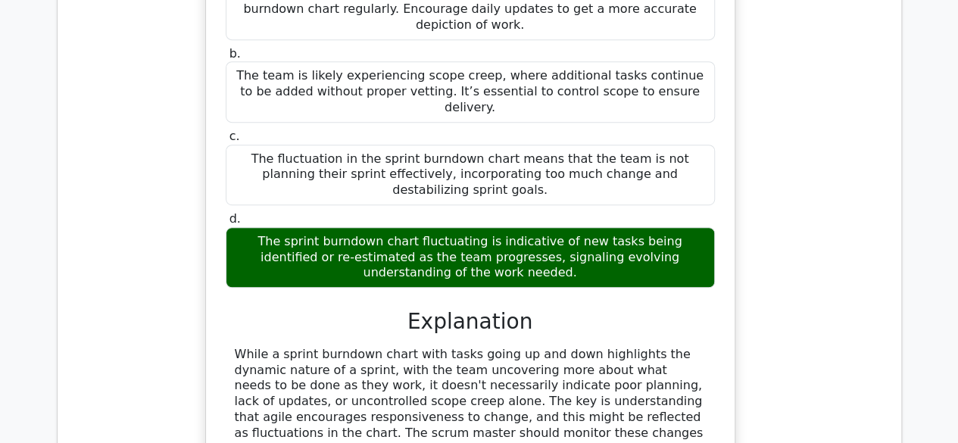
scroll to position [3514, 0]
